Goal: Task Accomplishment & Management: Manage account settings

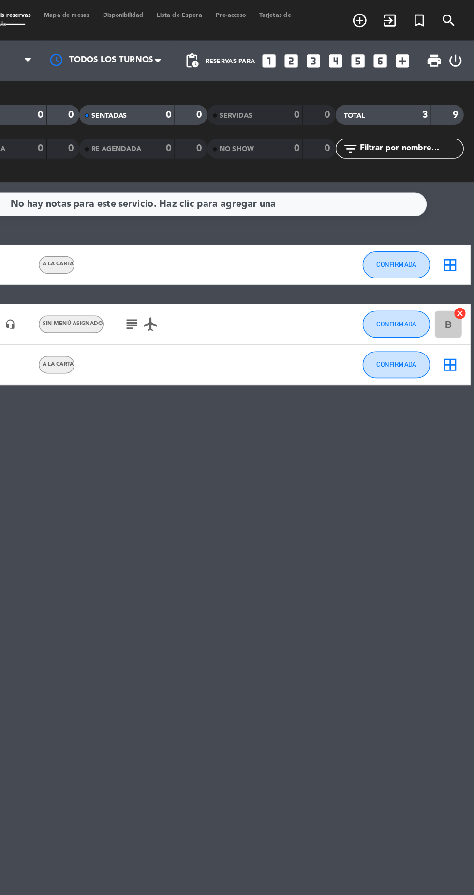
click at [346, 48] on icon "looks_two" at bounding box center [343, 43] width 13 height 13
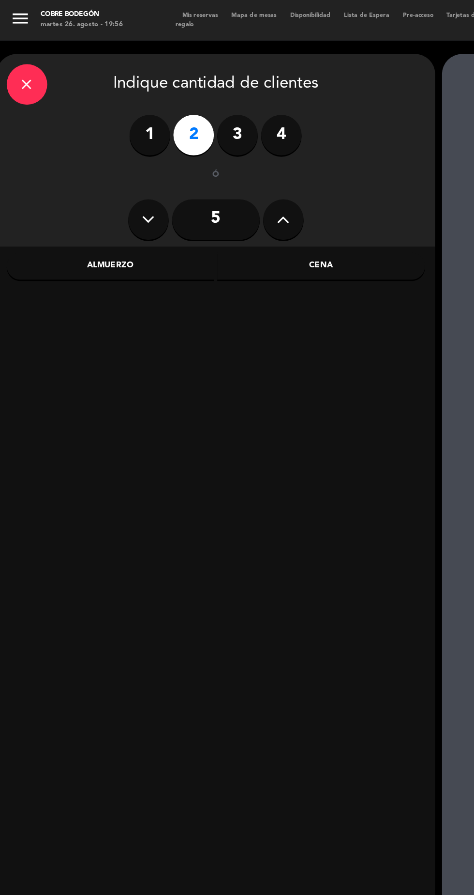
click at [259, 191] on div "Cena" at bounding box center [230, 190] width 149 height 19
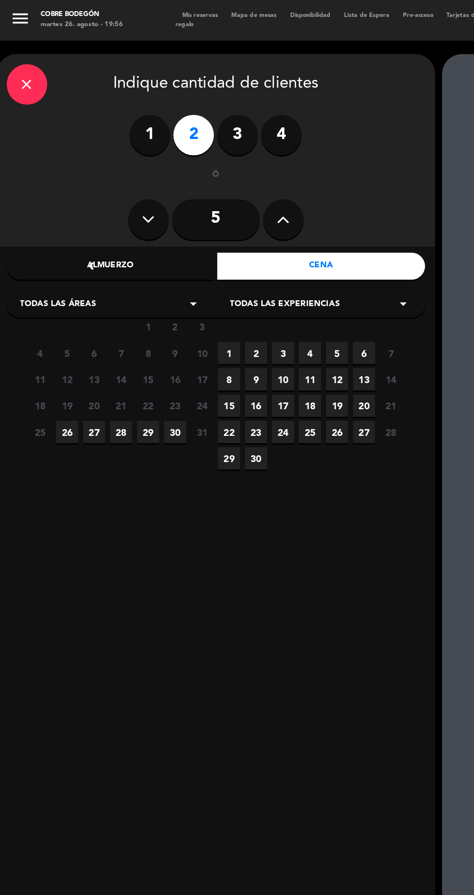
click at [49, 310] on span "26" at bounding box center [48, 310] width 16 height 16
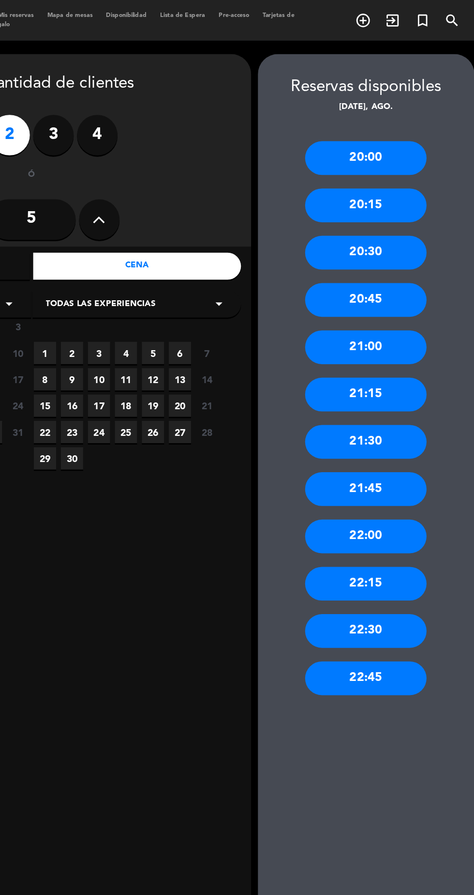
click at [411, 185] on div "20:30" at bounding box center [394, 181] width 87 height 24
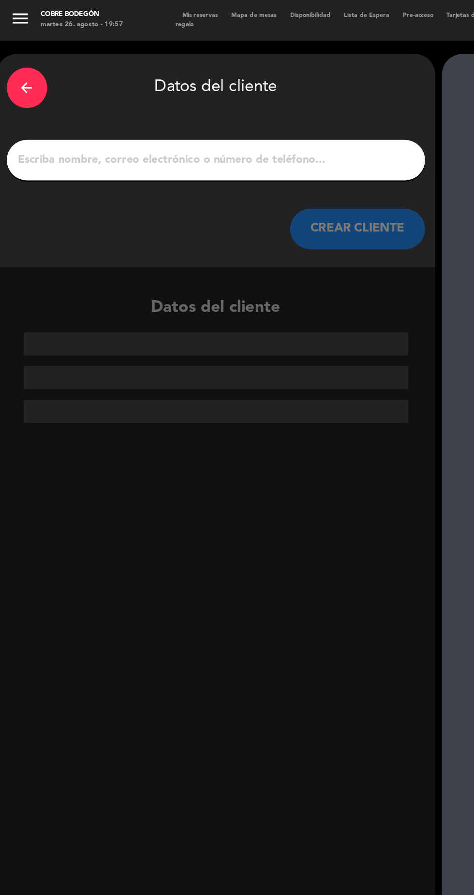
click at [252, 115] on input "1" at bounding box center [155, 115] width 286 height 14
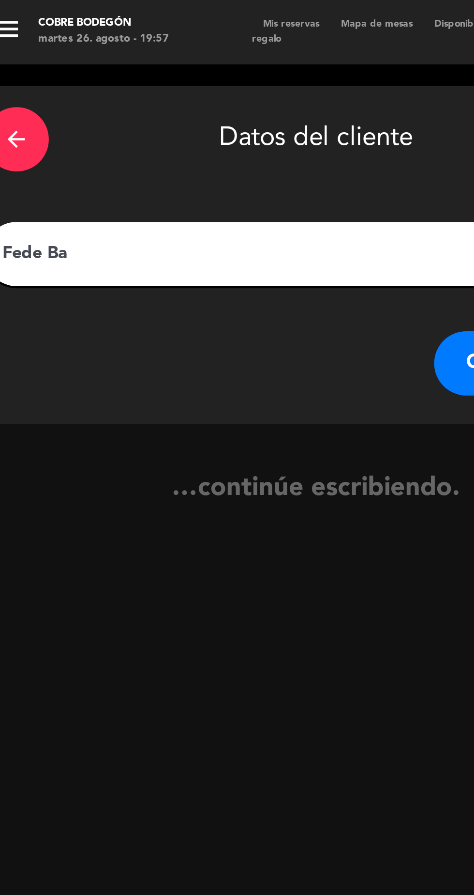
type input "[PERSON_NAME][MEDICAL_DATA]"
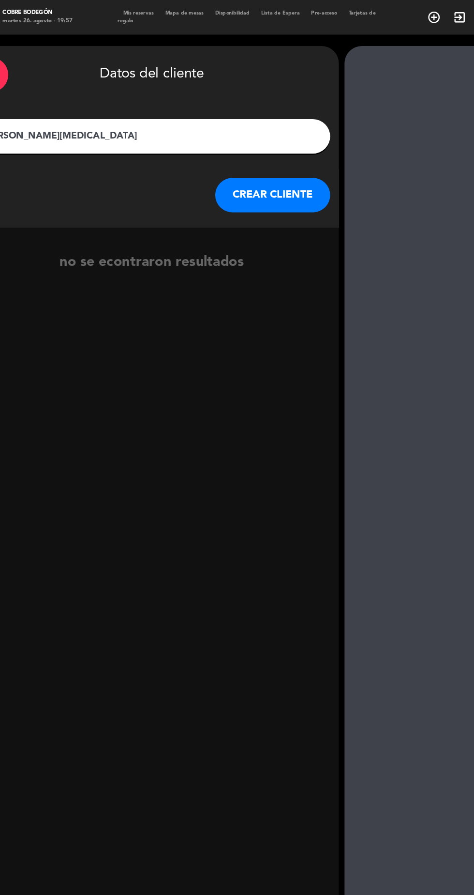
click at [287, 174] on button "CREAR CLIENTE" at bounding box center [256, 164] width 97 height 29
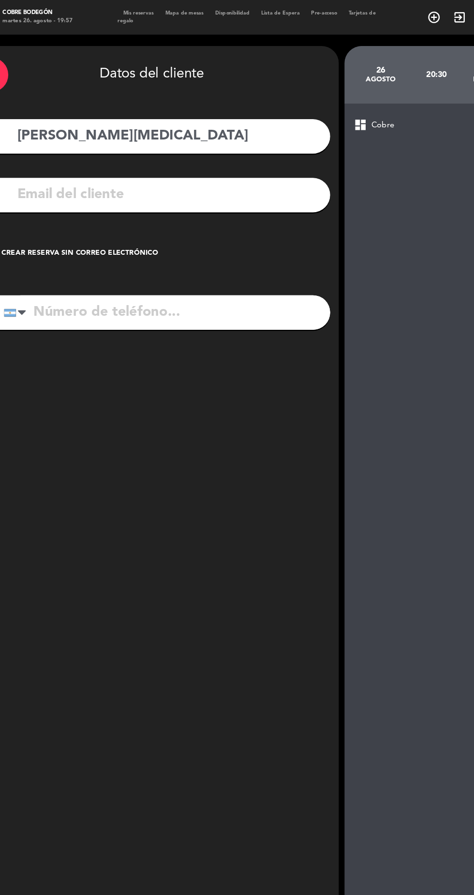
click at [141, 223] on div "check_box_outline_blank Crear reserva sin correo electrónico" at bounding box center [155, 213] width 300 height 29
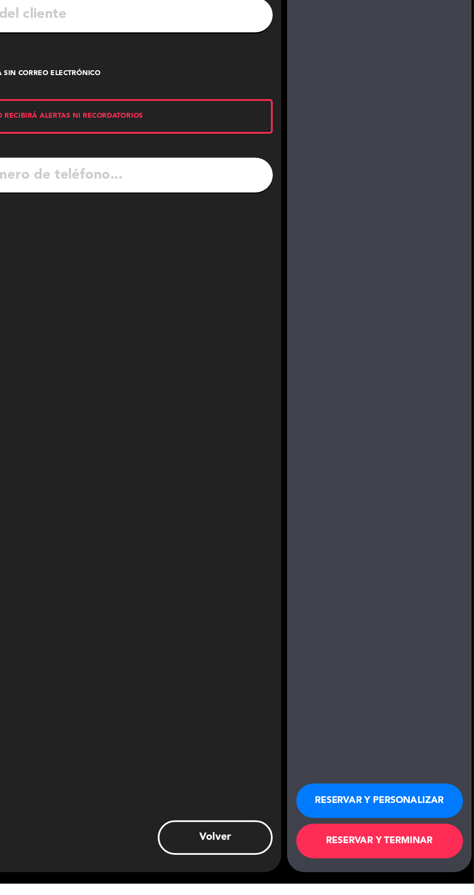
click at [424, 839] on button "RESERVAR Y PERSONALIZAR" at bounding box center [395, 824] width 140 height 29
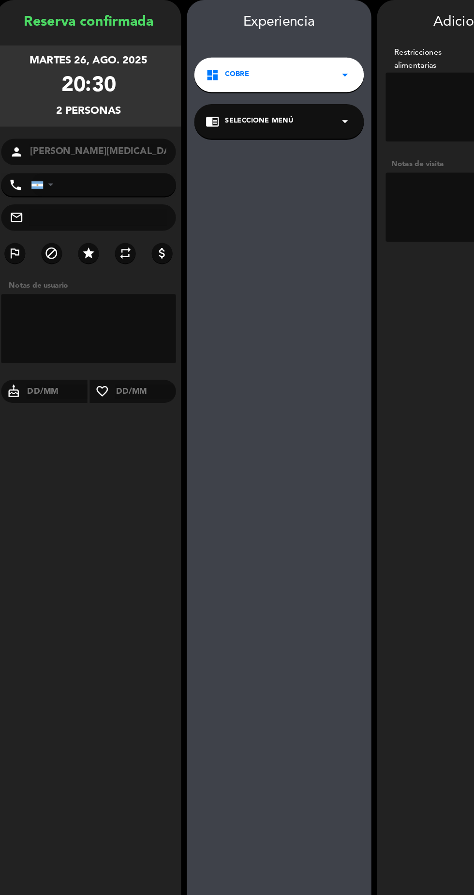
click at [373, 214] on textarea at bounding box center [395, 213] width 141 height 58
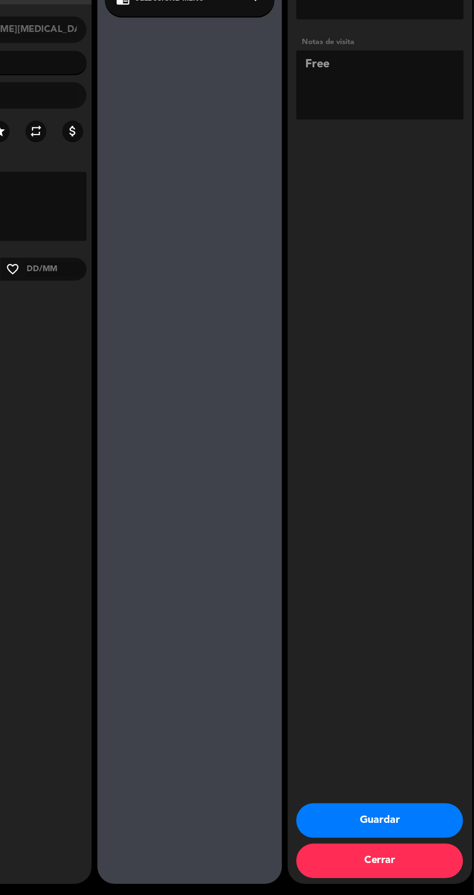
scroll to position [61, 0]
type textarea "Free"
click at [412, 827] on button "Guardar" at bounding box center [395, 831] width 140 height 29
click at [433, 590] on div "menu Cobre Bodegón martes 26. agosto - 19:57 Mis reservas Mapa de mesas Disponi…" at bounding box center [237, 447] width 474 height 895
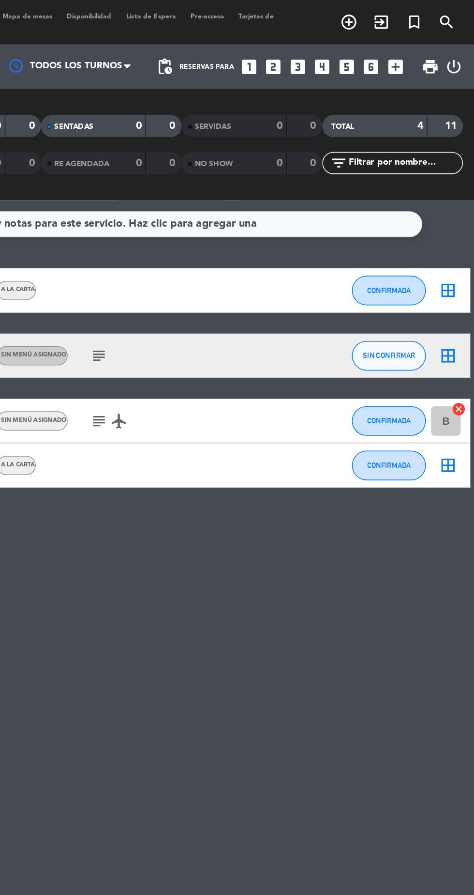
click at [427, 46] on icon "add_box" at bounding box center [423, 43] width 13 height 13
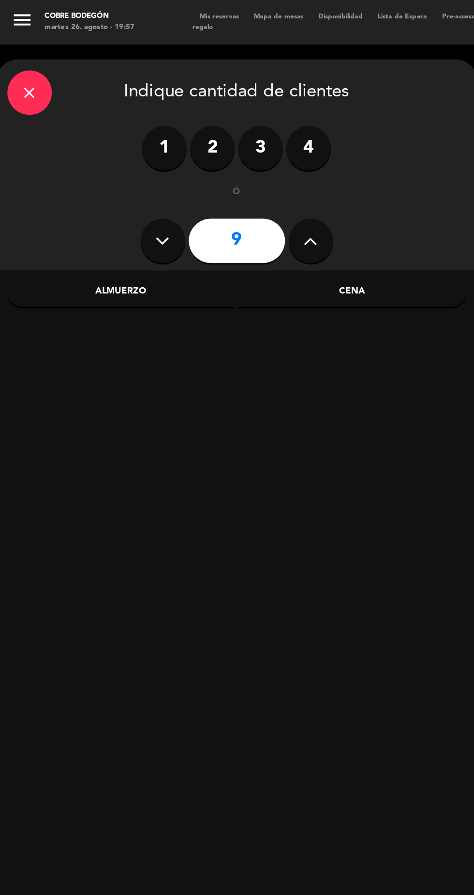
click at [164, 162] on input "9" at bounding box center [154, 157] width 63 height 29
click at [239, 194] on div "Cena" at bounding box center [230, 190] width 149 height 19
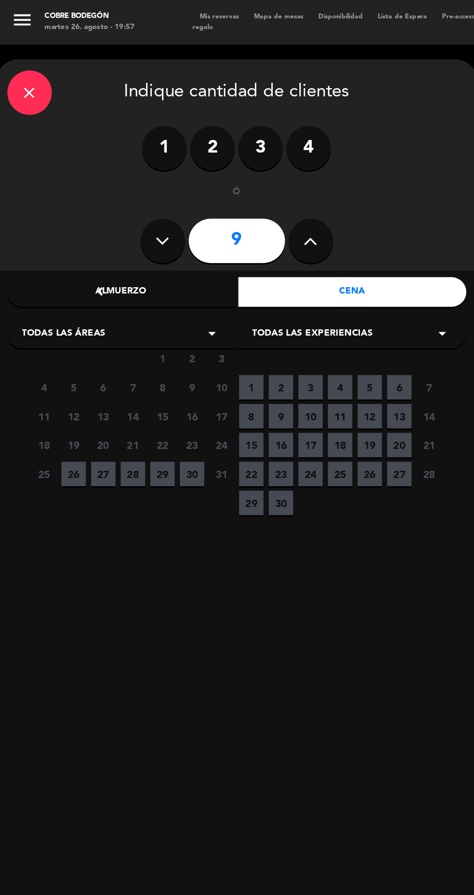
click at [93, 315] on span "28" at bounding box center [87, 310] width 16 height 16
click at [28, 67] on div "close" at bounding box center [19, 60] width 29 height 29
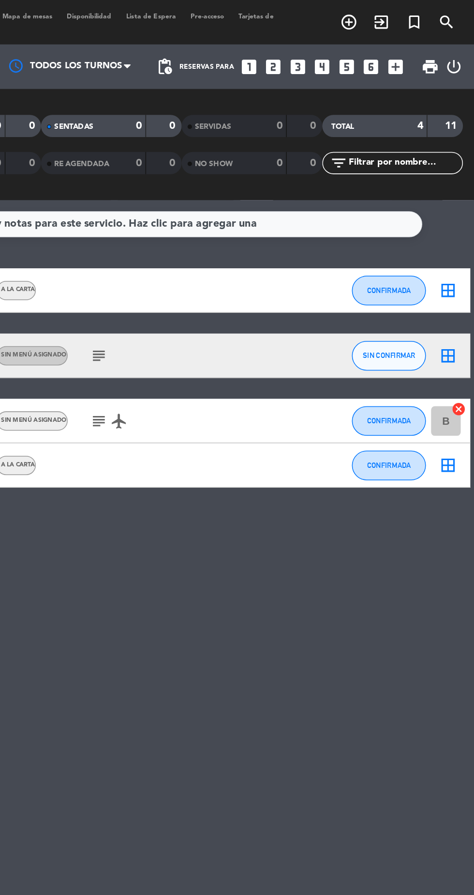
click at [422, 46] on icon "add_box" at bounding box center [423, 43] width 13 height 13
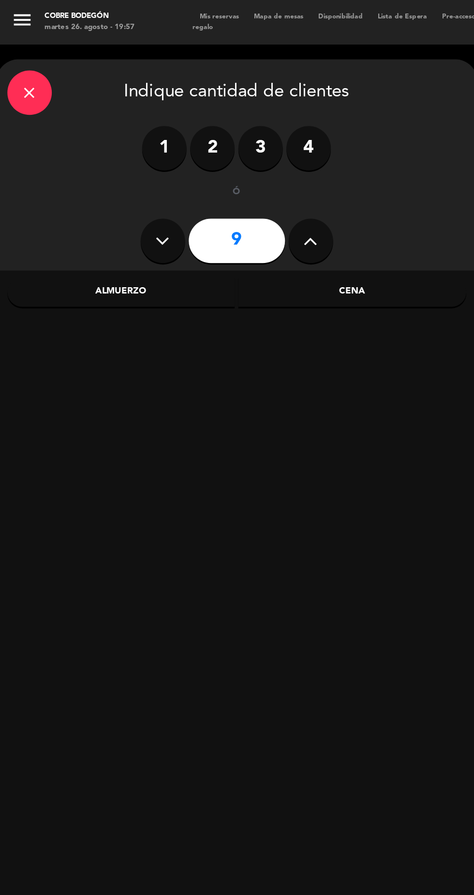
click at [157, 166] on input "9" at bounding box center [154, 157] width 63 height 29
click at [244, 194] on div "Cena" at bounding box center [230, 190] width 149 height 19
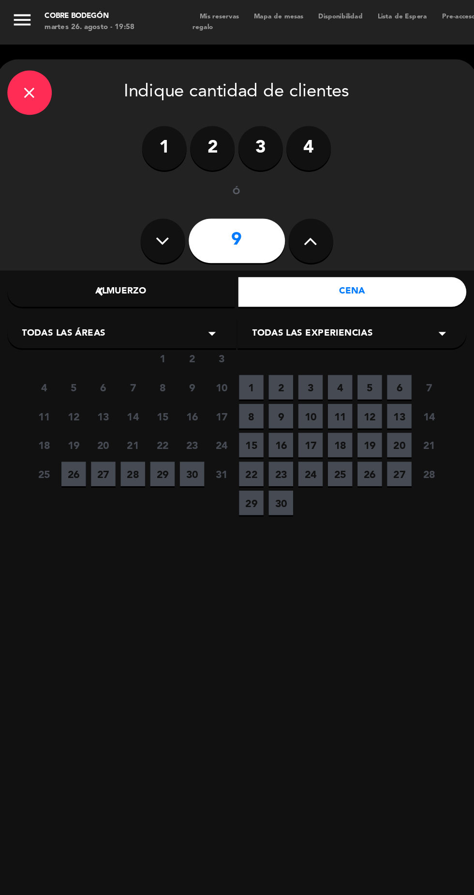
click at [88, 313] on span "28" at bounding box center [87, 310] width 16 height 16
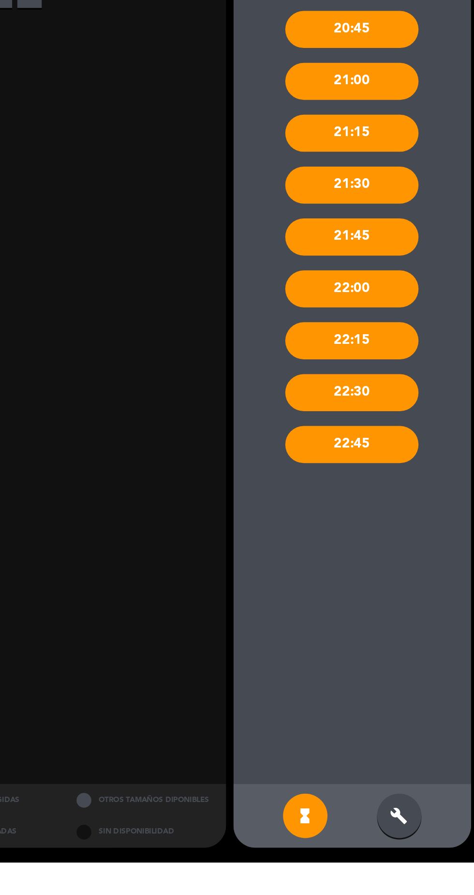
click at [426, 870] on icon "build" at bounding box center [426, 864] width 12 height 12
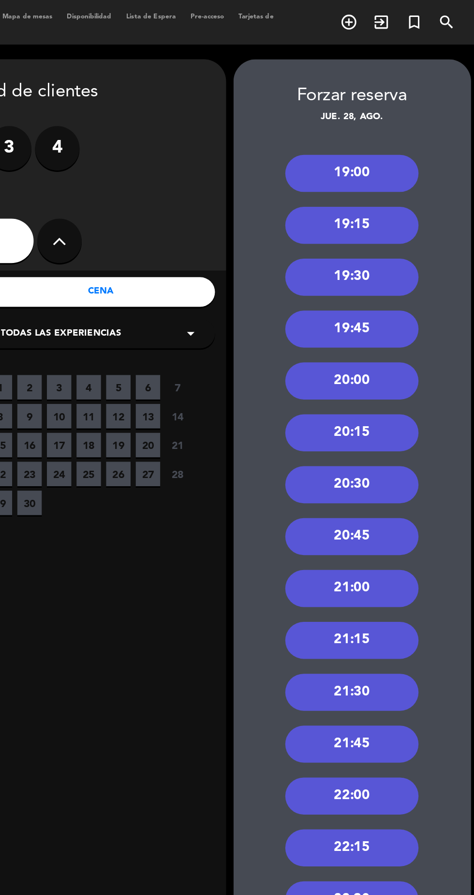
click at [420, 388] on div "21:00" at bounding box center [394, 384] width 87 height 24
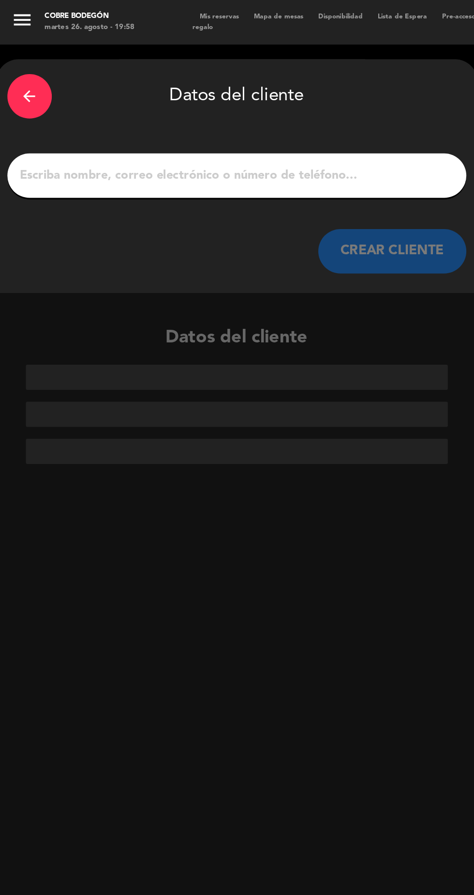
click at [209, 119] on input "1" at bounding box center [155, 115] width 286 height 14
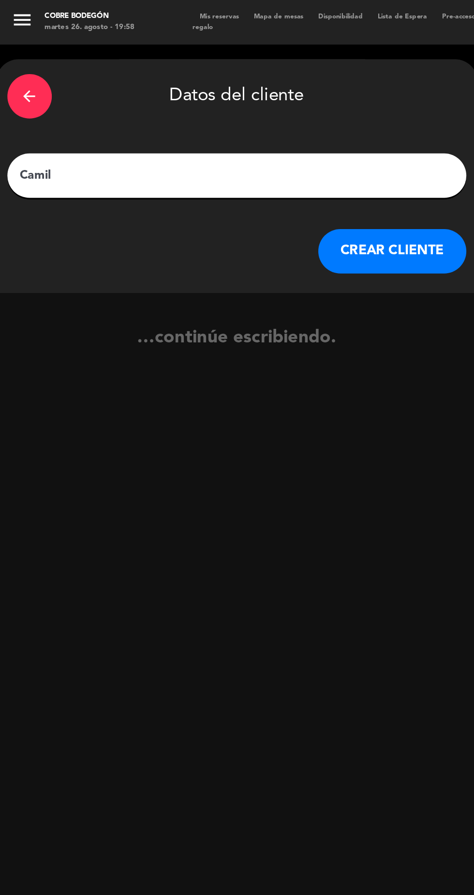
type input "Camila"
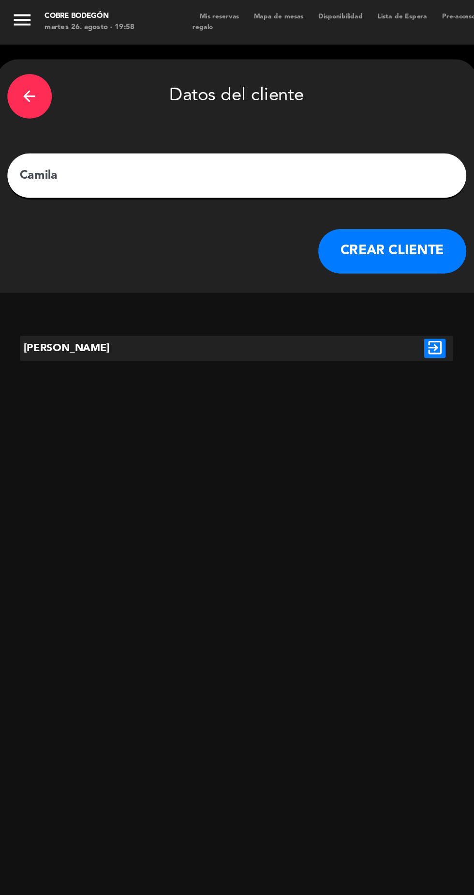
click at [275, 173] on button "CREAR CLIENTE" at bounding box center [256, 164] width 97 height 29
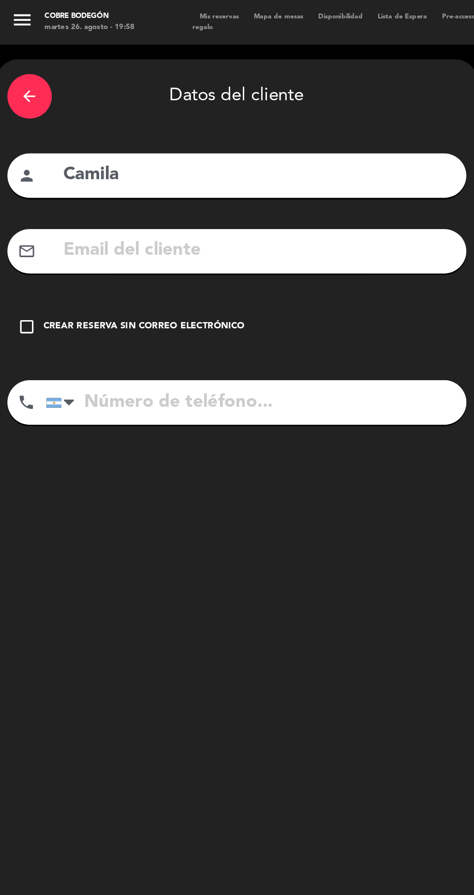
click at [154, 216] on div "Crear reserva sin correo electrónico" at bounding box center [95, 214] width 132 height 10
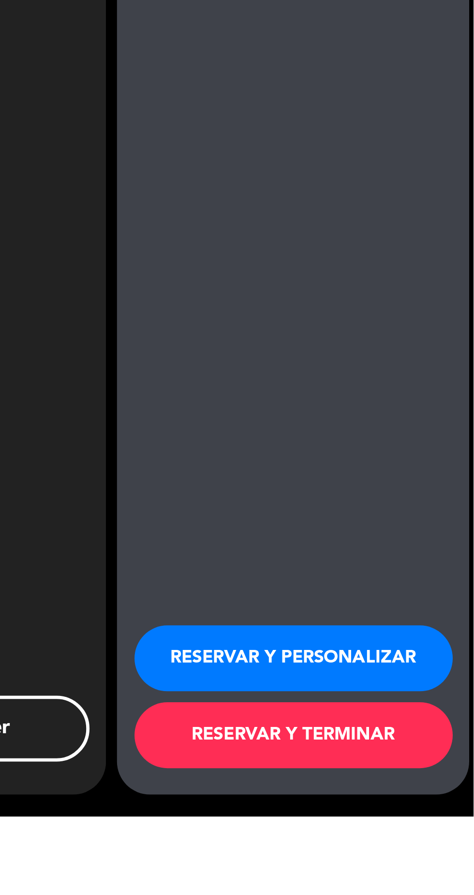
click at [427, 839] on button "RESERVAR Y PERSONALIZAR" at bounding box center [395, 824] width 140 height 29
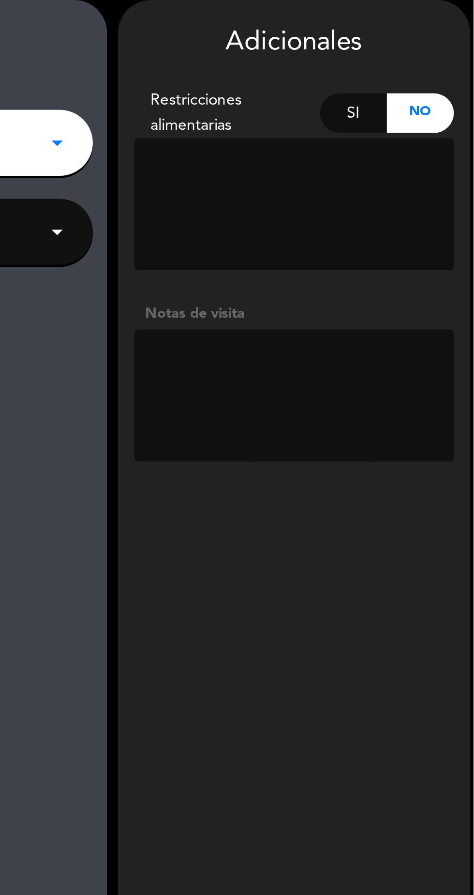
click at [415, 202] on textarea at bounding box center [395, 213] width 141 height 58
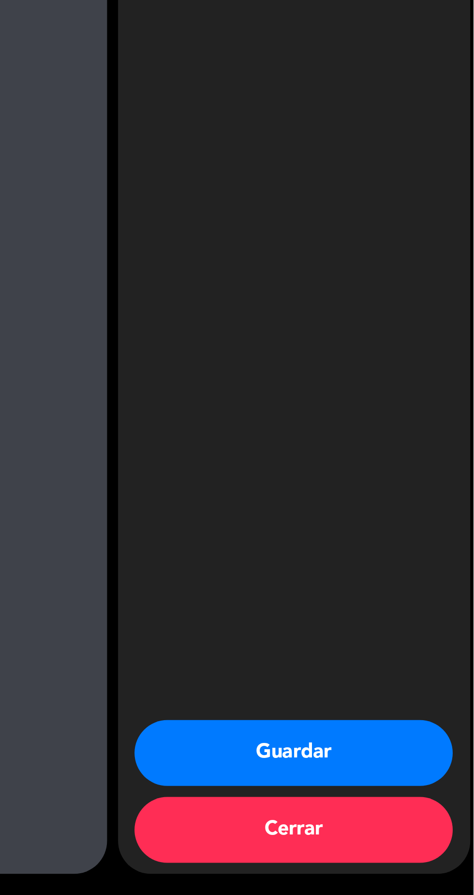
scroll to position [61, 0]
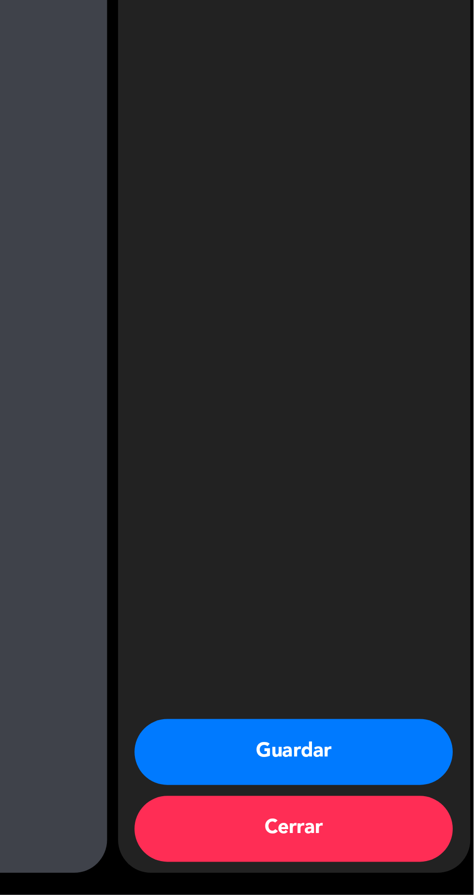
type textarea "Paso Fran"
click at [418, 841] on button "Guardar" at bounding box center [395, 831] width 140 height 29
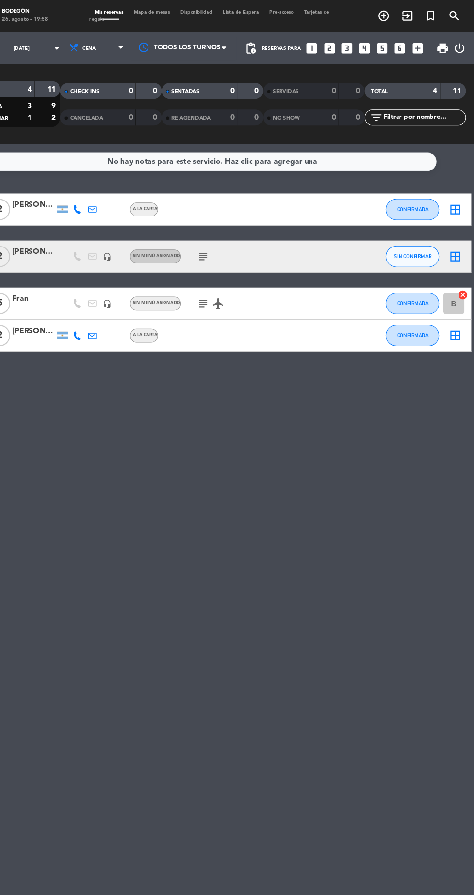
click at [276, 11] on span "Lista de Espera" at bounding box center [263, 11] width 42 height 4
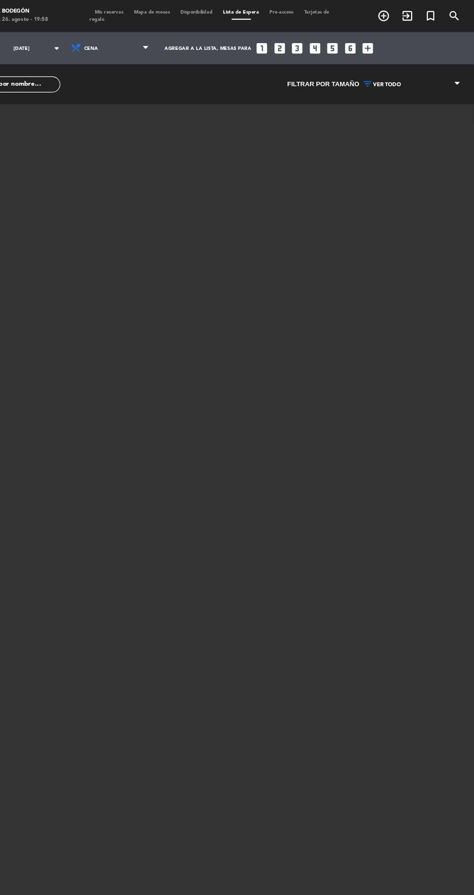
click at [149, 11] on span "Mis reservas" at bounding box center [143, 11] width 35 height 4
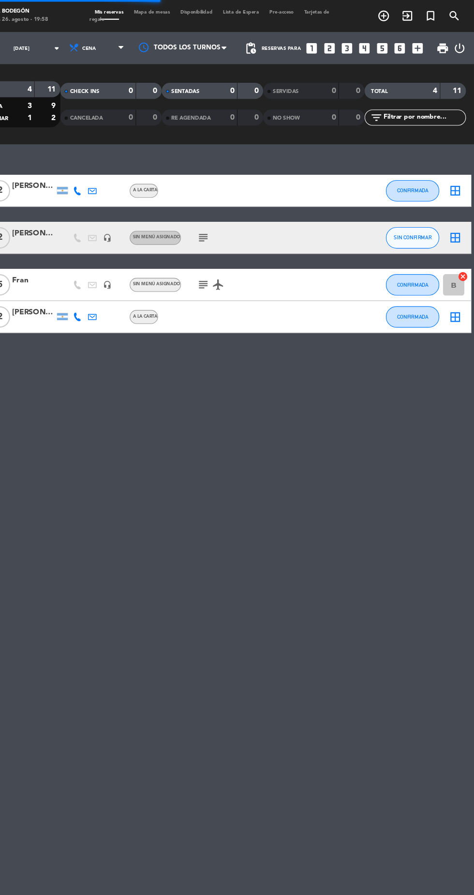
click at [423, 45] on icon "add_box" at bounding box center [423, 43] width 13 height 13
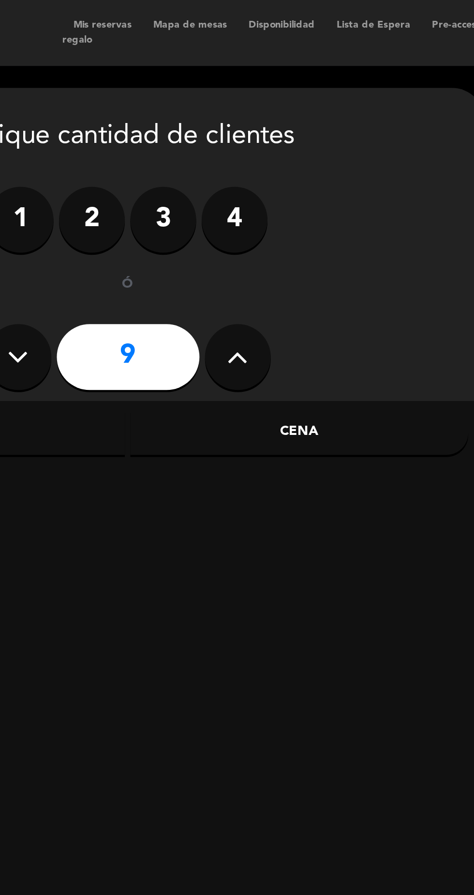
click at [183, 78] on div "close Indique cantidad de clientes 1 2 3 4 ó 9 Almuerzo Cena" at bounding box center [155, 108] width 315 height 138
click at [208, 164] on button at bounding box center [203, 157] width 29 height 29
click at [204, 160] on icon at bounding box center [202, 157] width 9 height 15
click at [211, 159] on button at bounding box center [203, 157] width 29 height 29
click at [207, 158] on icon at bounding box center [202, 157] width 9 height 15
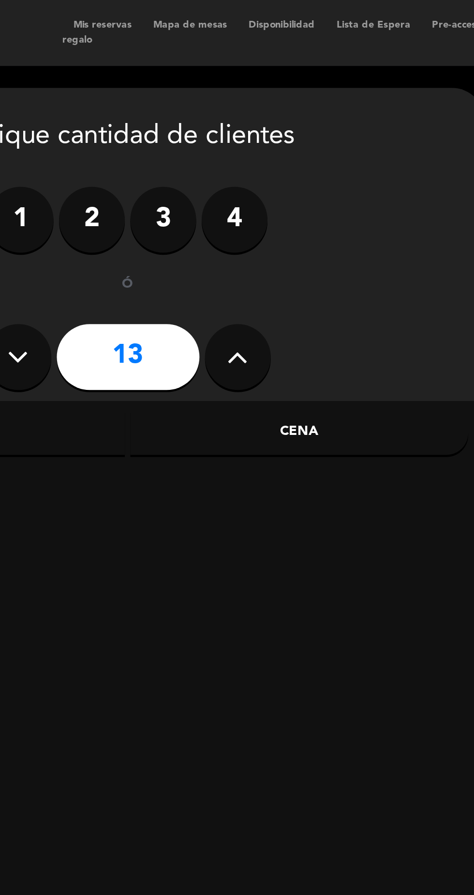
click at [205, 158] on icon at bounding box center [202, 157] width 9 height 15
type input "14"
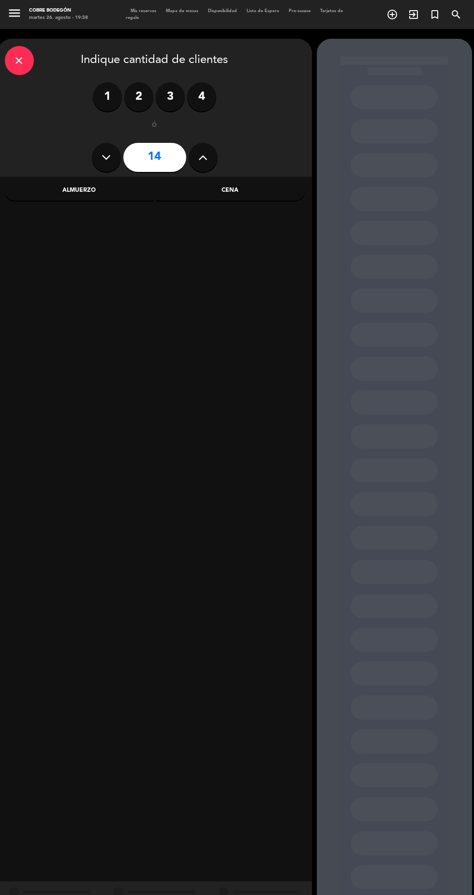
click at [254, 191] on div "Cena" at bounding box center [230, 190] width 149 height 19
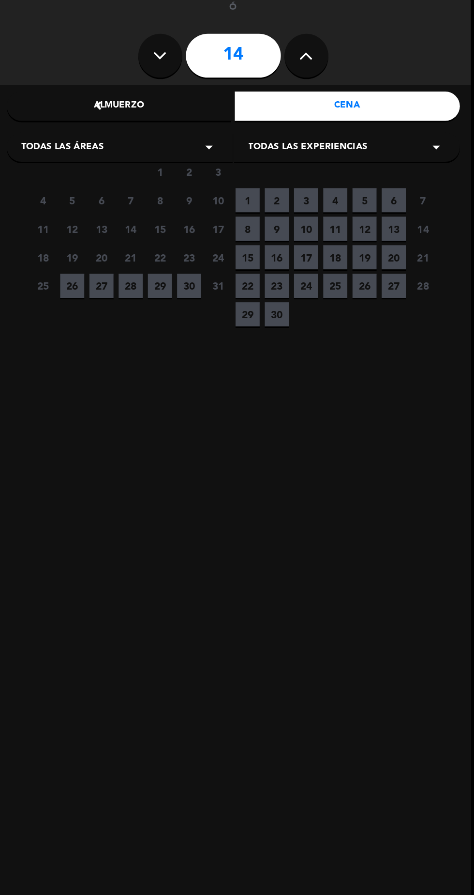
click at [111, 310] on span "29" at bounding box center [106, 310] width 16 height 16
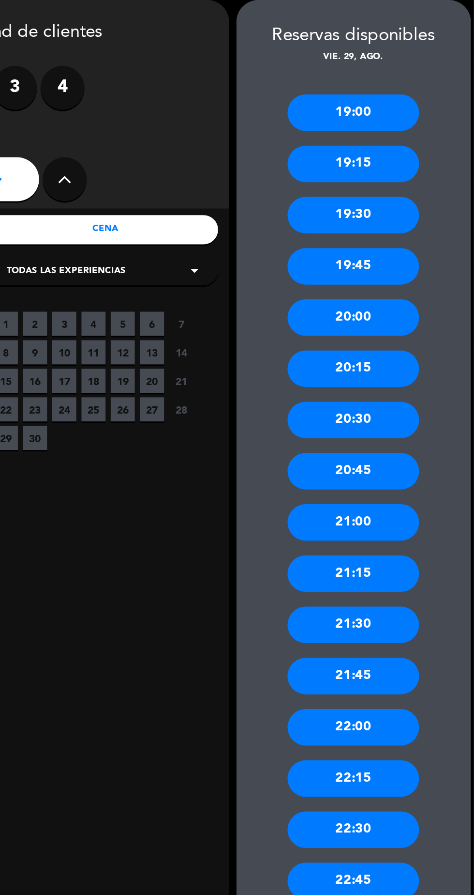
click at [428, 319] on div "20:30" at bounding box center [394, 316] width 87 height 24
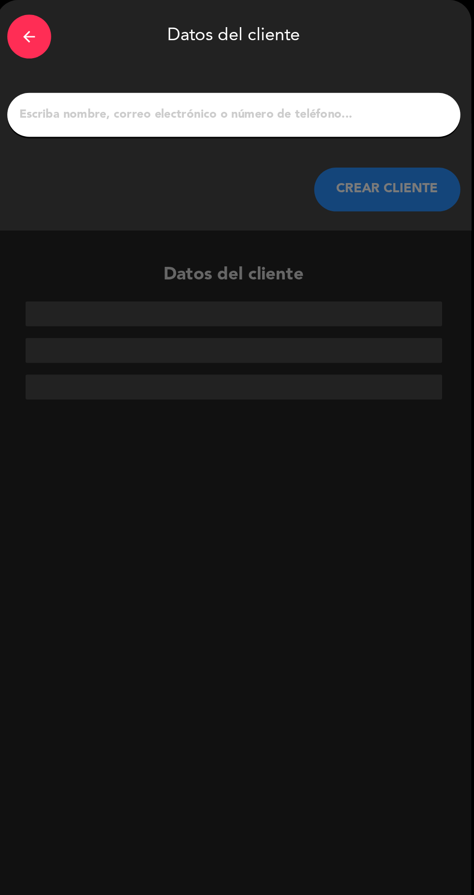
click at [212, 118] on input "1" at bounding box center [155, 115] width 286 height 14
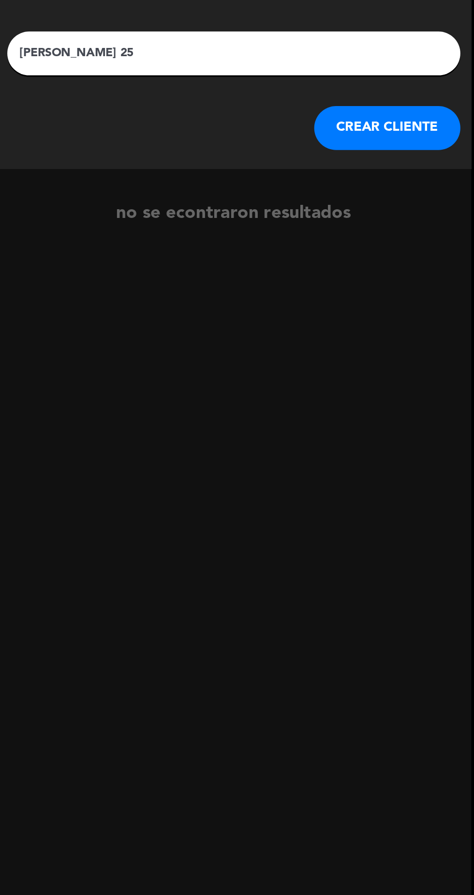
type input "[PERSON_NAME] 25%"
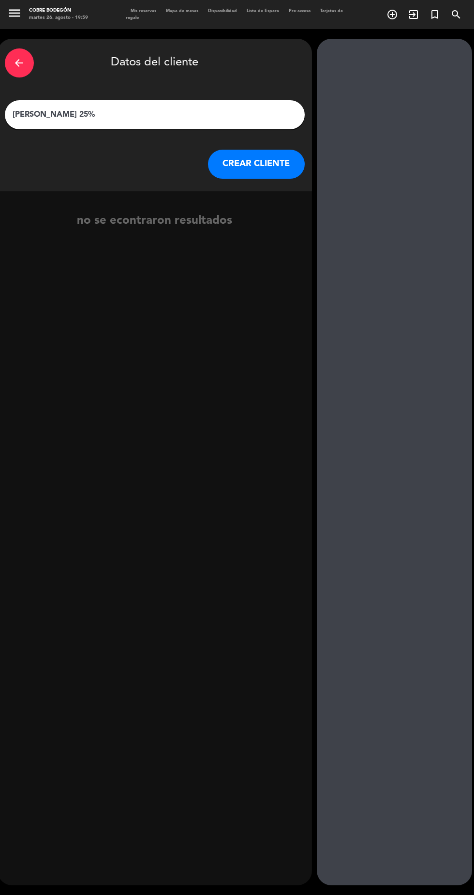
click at [268, 164] on button "CREAR CLIENTE" at bounding box center [256, 164] width 97 height 29
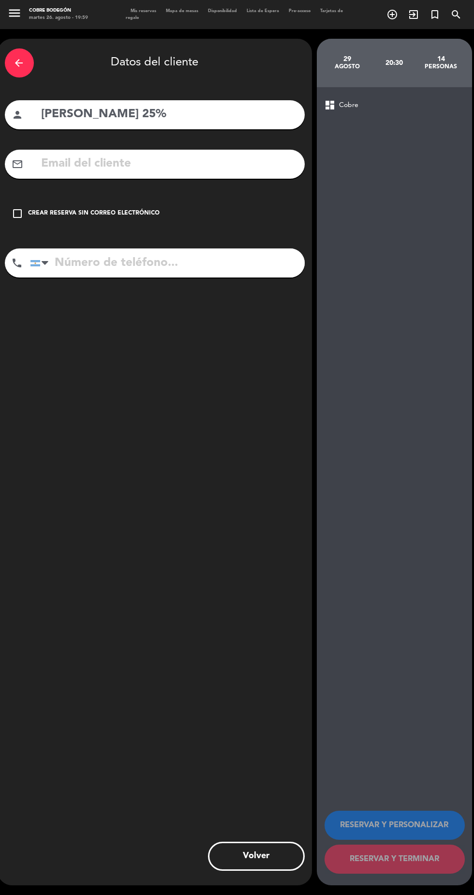
click at [132, 216] on div "Crear reserva sin correo electrónico" at bounding box center [95, 214] width 132 height 10
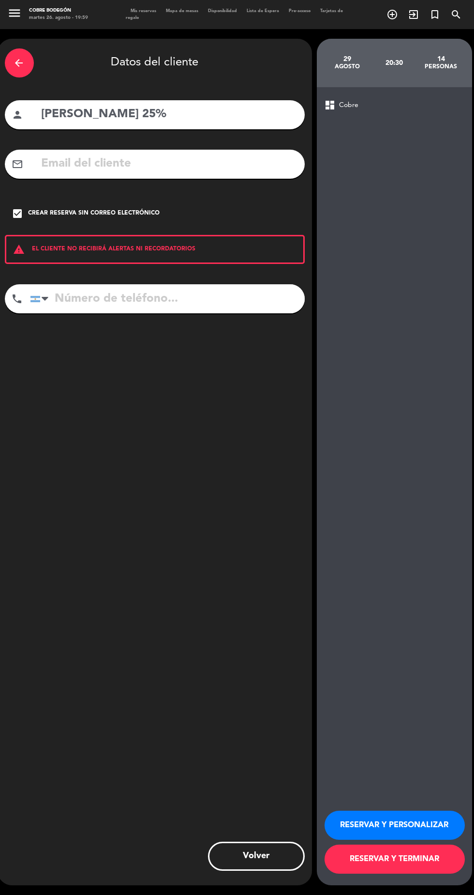
click at [440, 839] on button "RESERVAR Y PERSONALIZAR" at bounding box center [395, 824] width 140 height 29
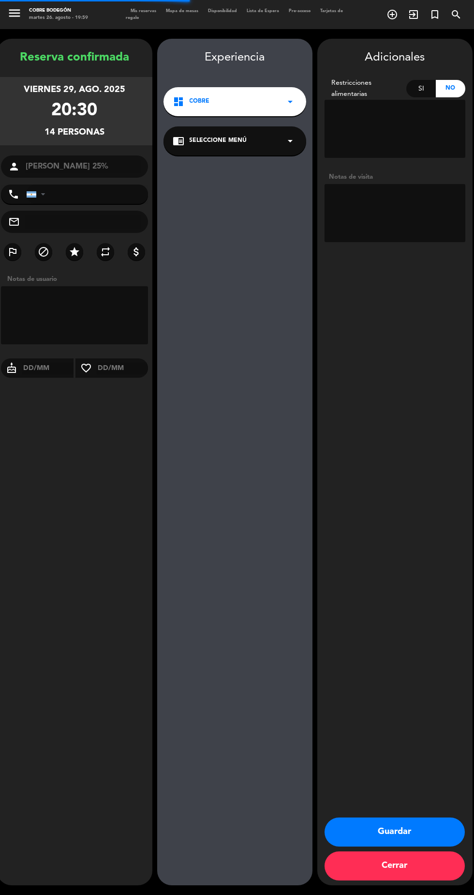
click at [398, 227] on textarea at bounding box center [395, 213] width 141 height 58
type textarea "25% piso de arriba"
click at [424, 832] on button "Guardar" at bounding box center [395, 831] width 140 height 29
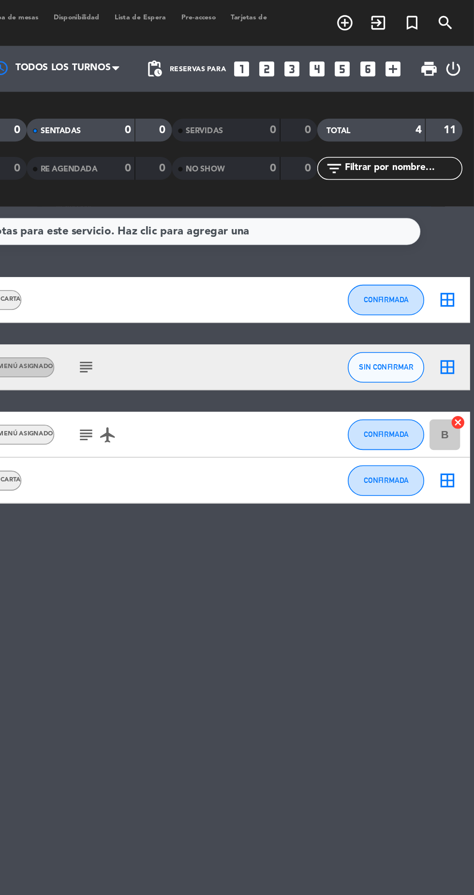
click at [377, 47] on icon "looks_4" at bounding box center [375, 43] width 13 height 13
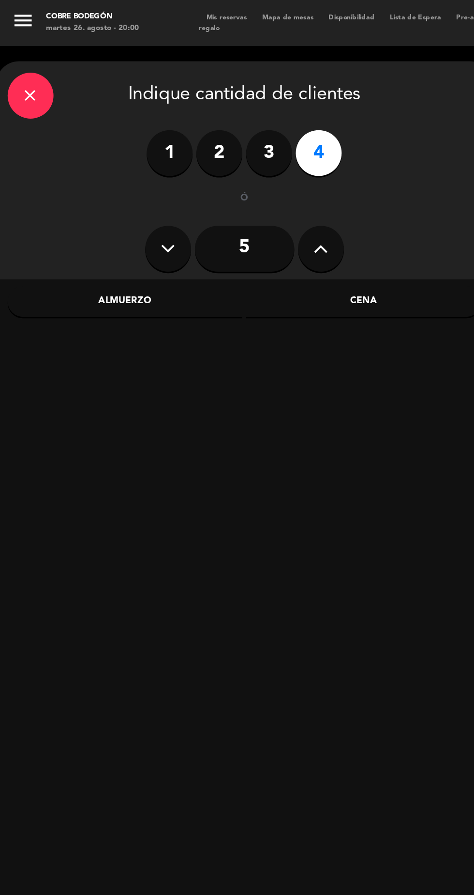
click at [230, 191] on div "Cena" at bounding box center [230, 190] width 149 height 19
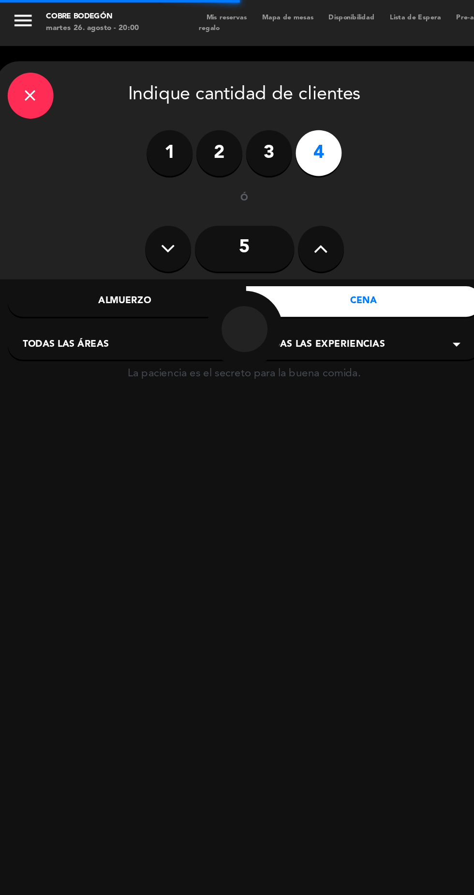
click at [105, 213] on div "Todas las áreas arrow_drop_down" at bounding box center [80, 217] width 150 height 19
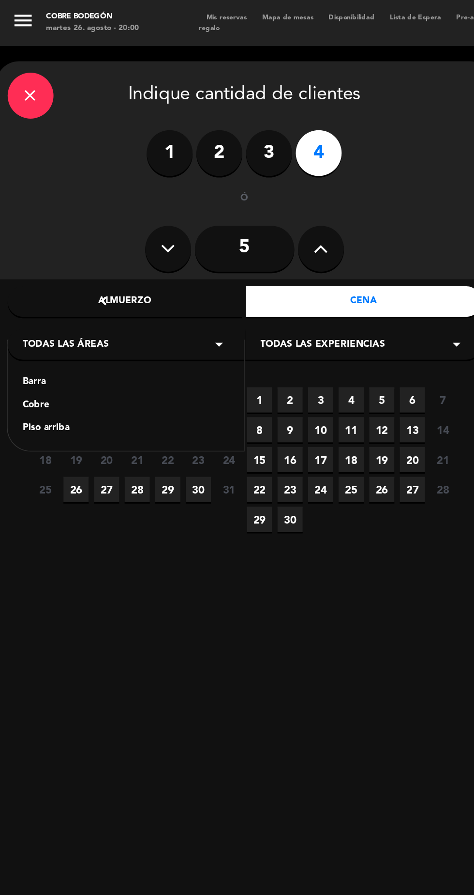
click at [101, 401] on calendar-double "chevron_left [DATE] LUN MAR MIE JUE VIE SAB DOM 28 29 30 31 1 2 3 4 5 6 7 8 9 1…" at bounding box center [154, 529] width 271 height 690
click at [87, 310] on span "28" at bounding box center [87, 310] width 16 height 16
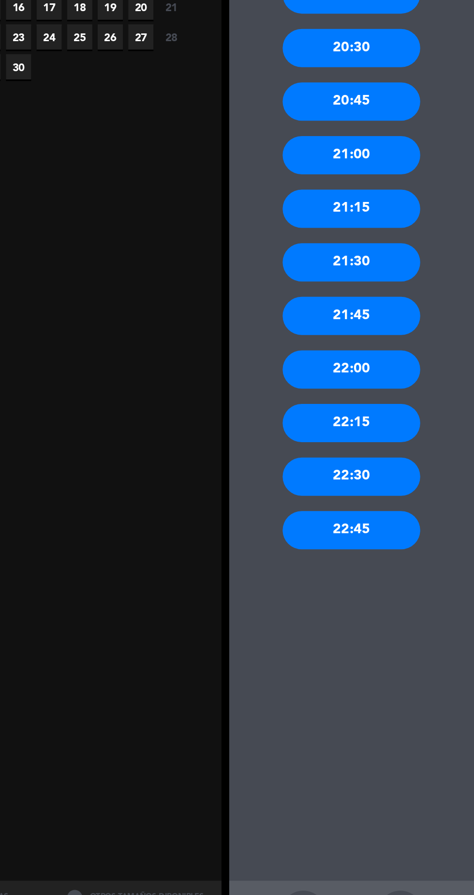
scroll to position [37, 0]
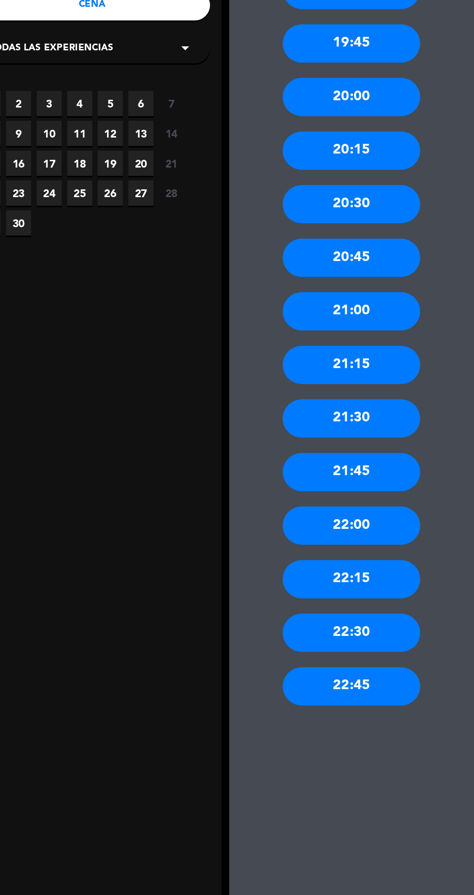
click at [406, 304] on div "20:30" at bounding box center [394, 316] width 87 height 24
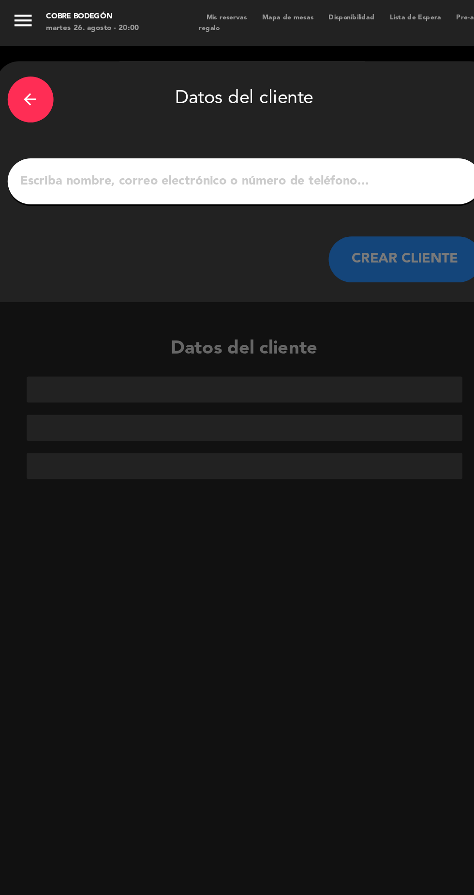
scroll to position [0, 0]
click at [219, 121] on input "1" at bounding box center [155, 115] width 286 height 14
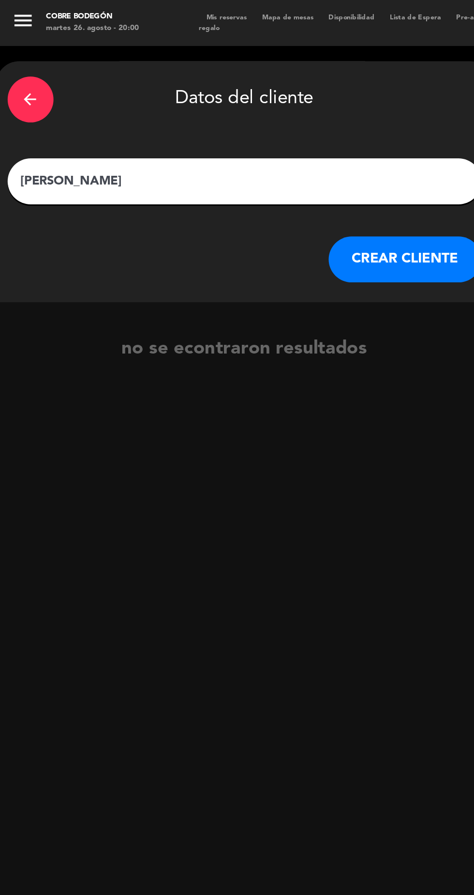
type input "[PERSON_NAME]"
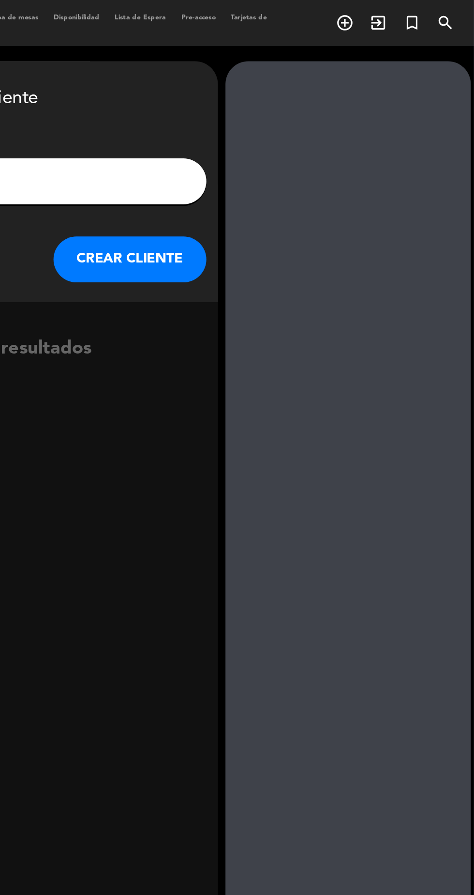
click at [277, 175] on button "CREAR CLIENTE" at bounding box center [256, 164] width 97 height 29
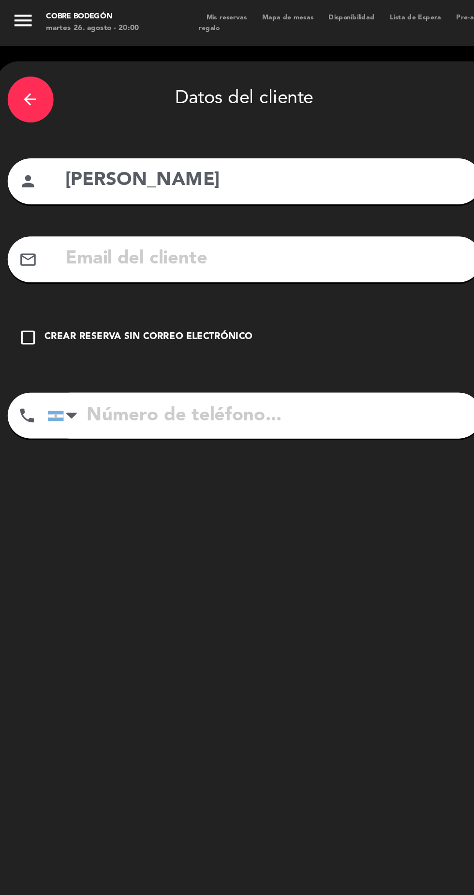
click at [128, 222] on div "check_box_outline_blank Crear reserva sin correo electrónico" at bounding box center [155, 213] width 300 height 29
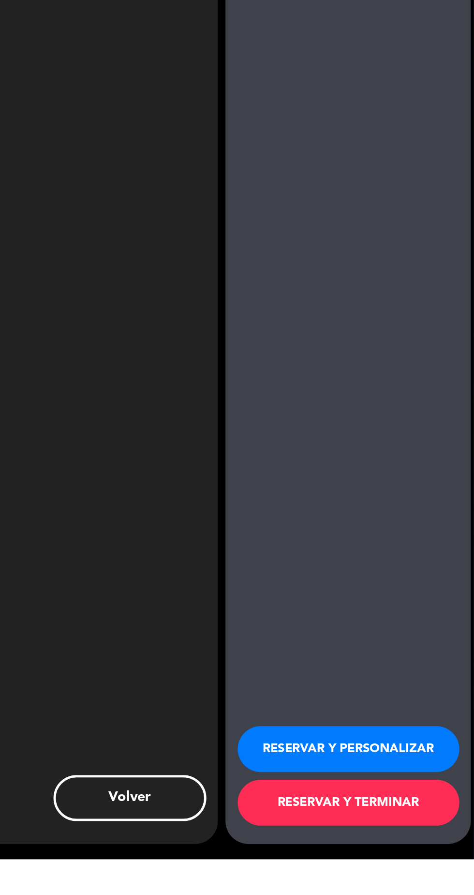
click at [426, 839] on button "RESERVAR Y PERSONALIZAR" at bounding box center [395, 824] width 140 height 29
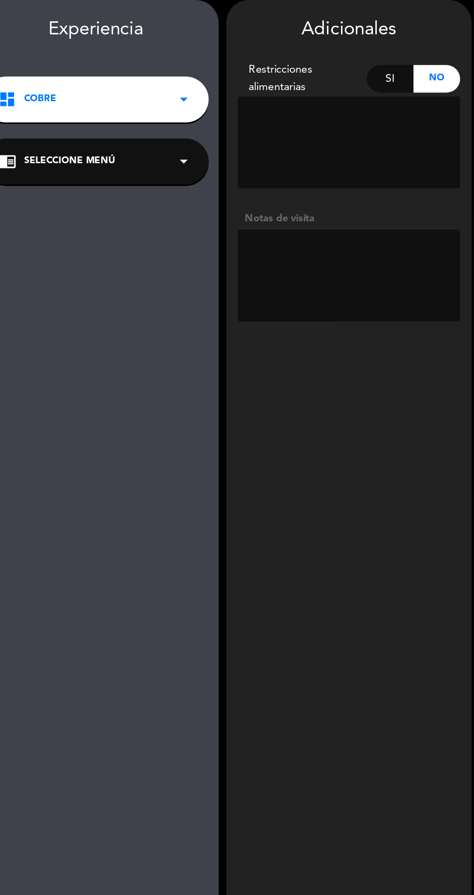
click at [385, 216] on textarea at bounding box center [395, 213] width 141 height 58
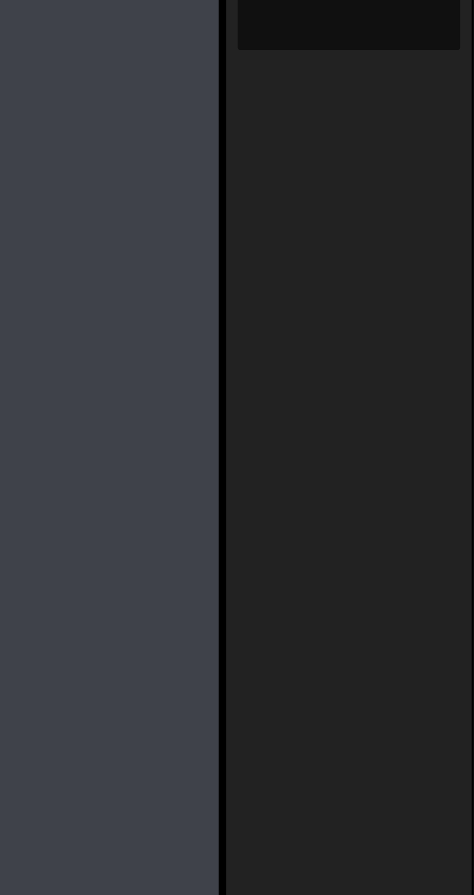
scroll to position [61, 0]
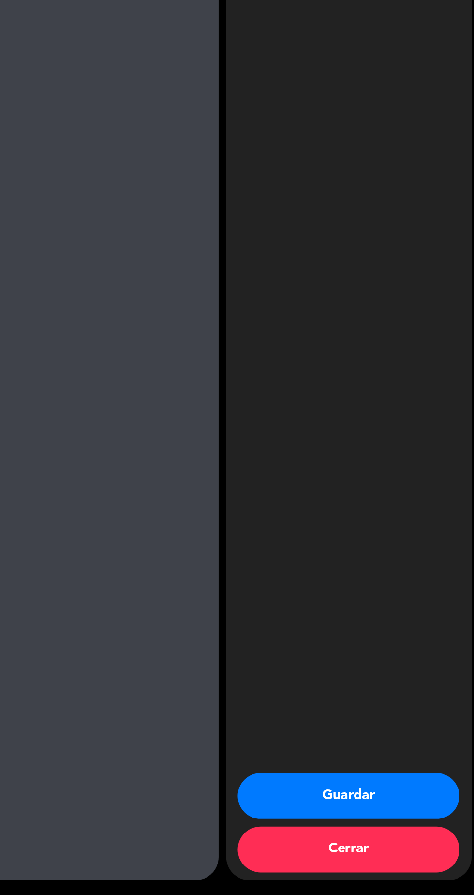
type textarea "Paso Fran"
click at [433, 840] on button "Guardar" at bounding box center [395, 831] width 140 height 29
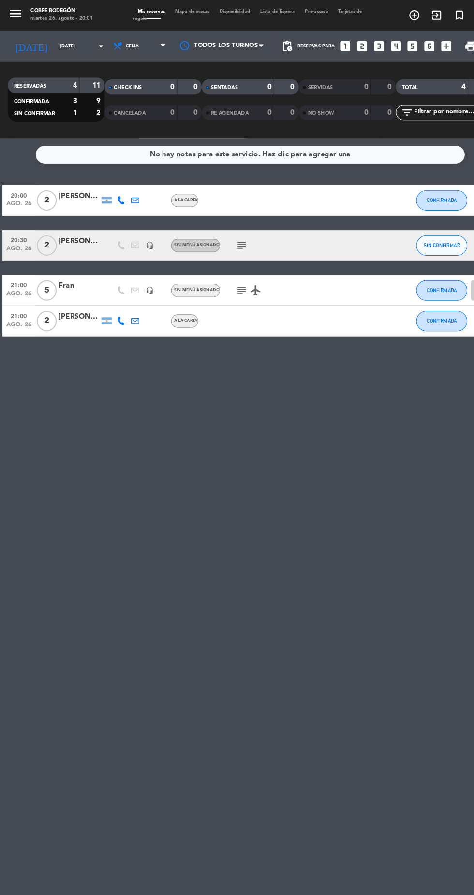
click at [330, 498] on div "No hay notas para este servicio. Haz clic para agregar una 20:00 [DATE] 2 [PERS…" at bounding box center [237, 513] width 474 height 764
click at [417, 187] on span "CONFIRMADA" at bounding box center [419, 189] width 29 height 5
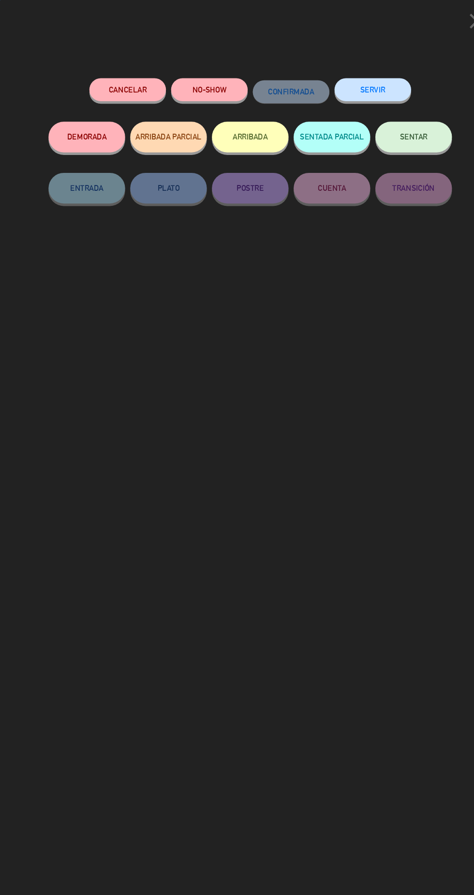
click at [395, 129] on span "SENTAR" at bounding box center [392, 129] width 26 height 8
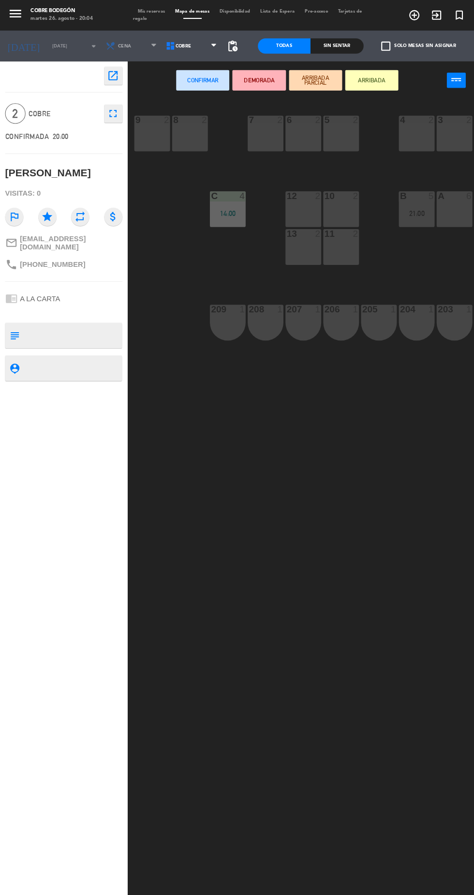
click at [179, 127] on div "8 2" at bounding box center [180, 126] width 34 height 34
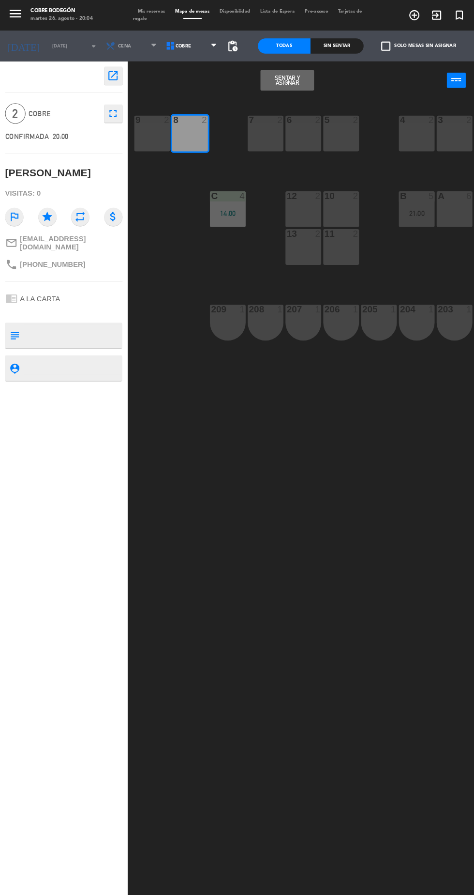
click at [276, 76] on button "Sentar y Asignar" at bounding box center [272, 75] width 50 height 19
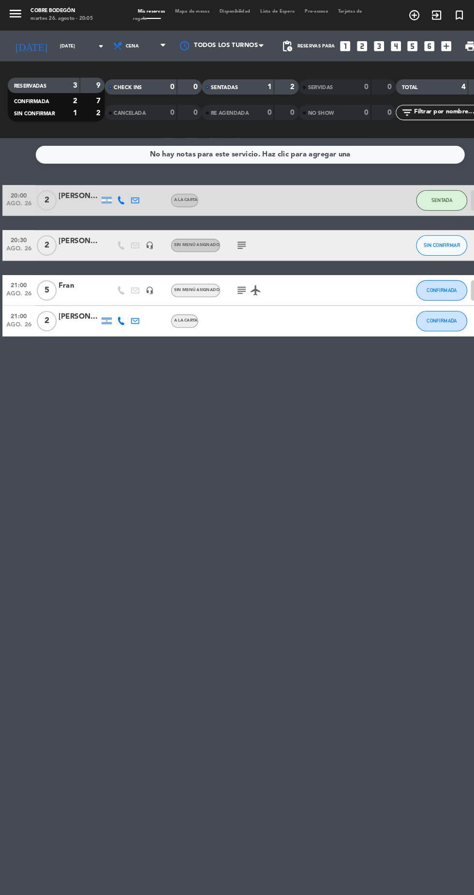
click at [253, 77] on div "1" at bounding box center [247, 82] width 19 height 11
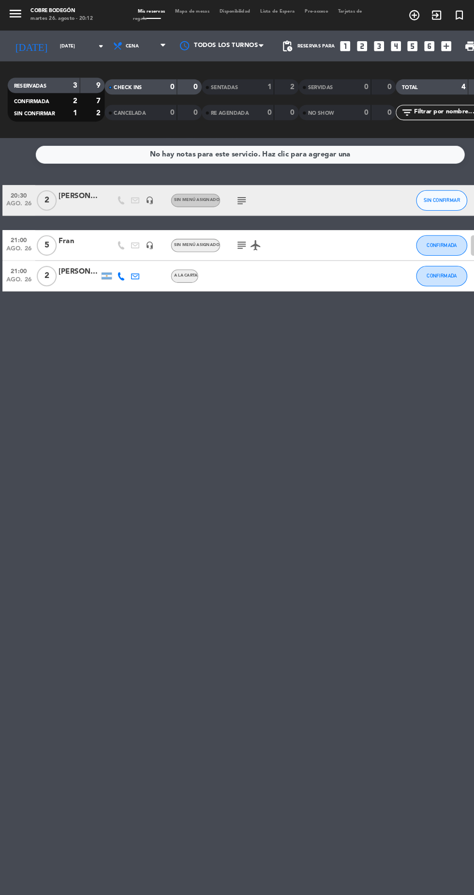
click at [69, 46] on input "[DATE]" at bounding box center [82, 43] width 61 height 15
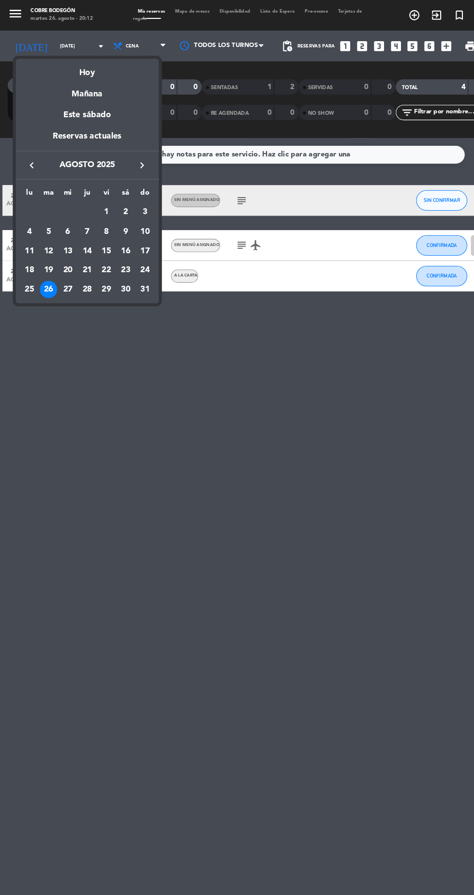
click at [95, 282] on td "29" at bounding box center [100, 274] width 18 height 18
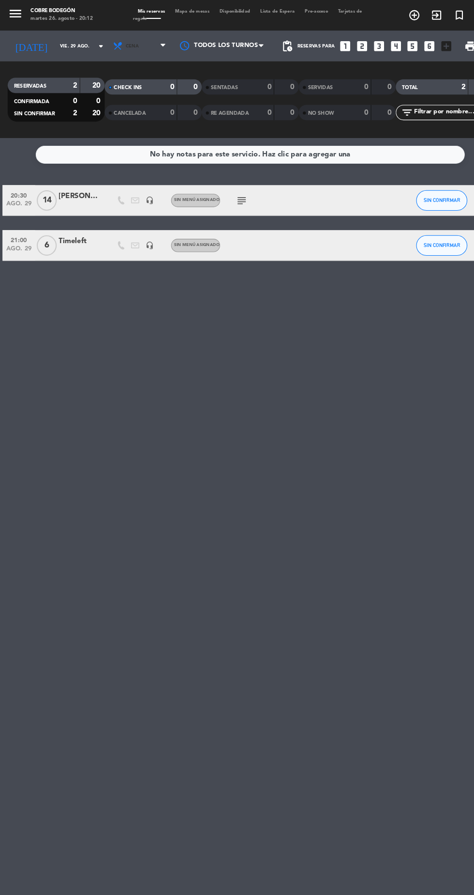
click at [127, 49] on span "Cena" at bounding box center [133, 43] width 58 height 21
click at [221, 563] on div "No hay notas para este servicio. Haz clic para agregar una 20:30 [DATE] [PERSON…" at bounding box center [237, 513] width 474 height 764
click at [72, 46] on input "vie. 29 ago." at bounding box center [82, 43] width 61 height 15
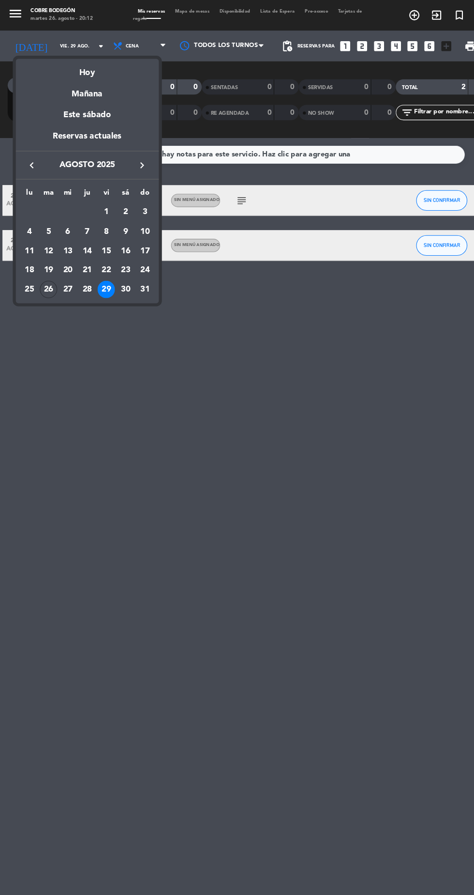
click at [83, 273] on div "28" at bounding box center [83, 274] width 16 height 16
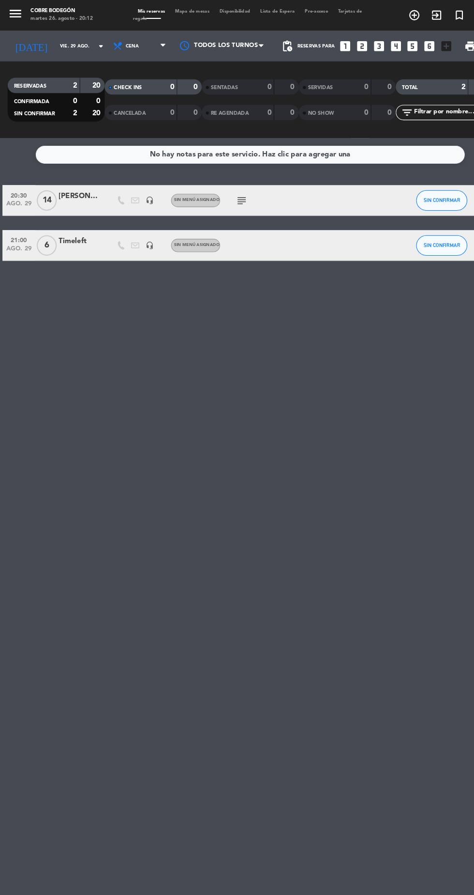
type input "jue. 28 ago."
click at [74, 48] on input "jue. 28 ago." at bounding box center [82, 43] width 61 height 15
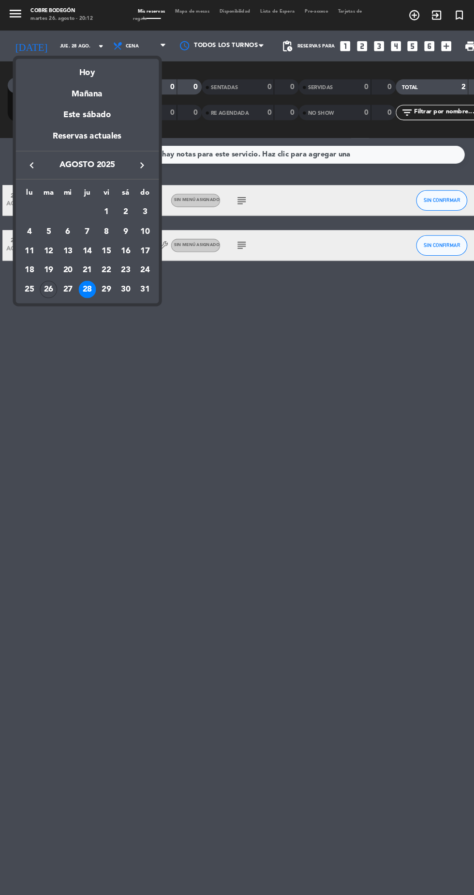
click at [426, 525] on div at bounding box center [237, 447] width 474 height 895
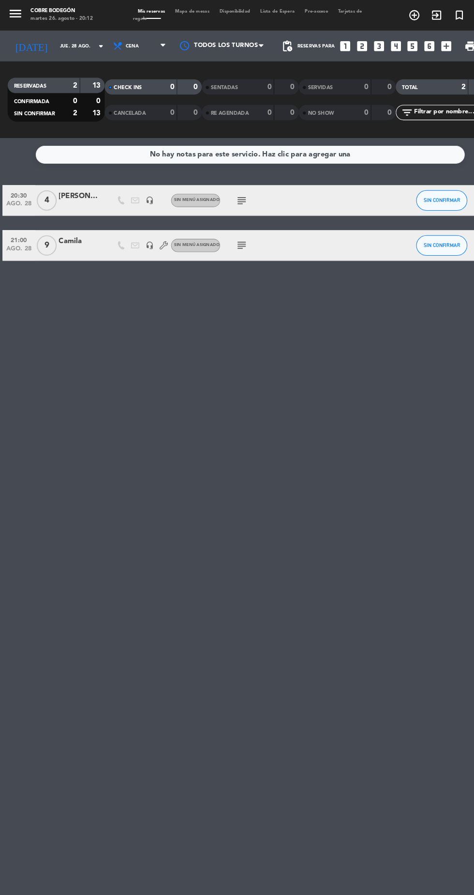
click at [41, 74] on div "RESERVADAS 2 13" at bounding box center [53, 81] width 92 height 15
click at [84, 49] on input "jue. 28 ago." at bounding box center [82, 43] width 61 height 15
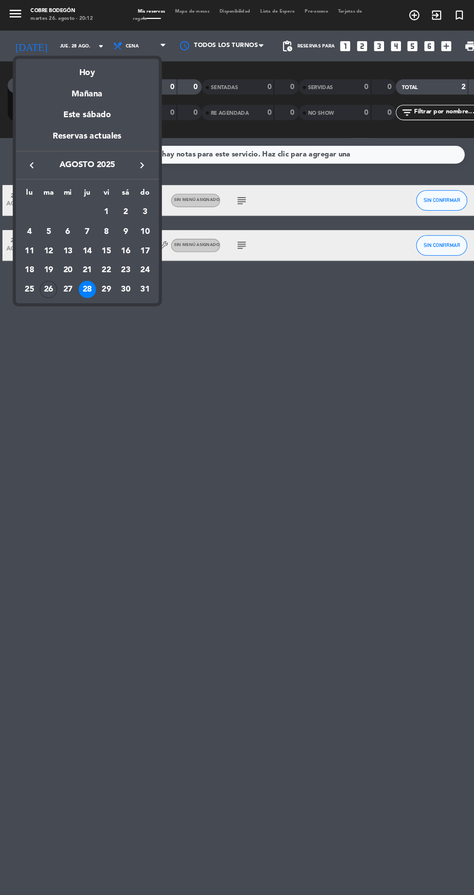
click at [109, 285] on div "lu ma mi ju vi sá do [DATE] 2 3 4 5 6 7 8 9 10 11 12 13 14 15 16 17 18 19 20 21…" at bounding box center [83, 228] width 136 height 117
click at [105, 285] on div "lu ma mi ju vi sá do [DATE] 2 3 4 5 6 7 8 9 10 11 12 13 14 15 16 17 18 19 20 21…" at bounding box center [83, 228] width 136 height 117
click at [106, 283] on div "lu ma mi ju vi sá do [DATE] 2 3 4 5 6 7 8 9 10 11 12 13 14 15 16 17 18 19 20 21…" at bounding box center [83, 228] width 136 height 117
click at [87, 282] on td "28" at bounding box center [83, 274] width 18 height 18
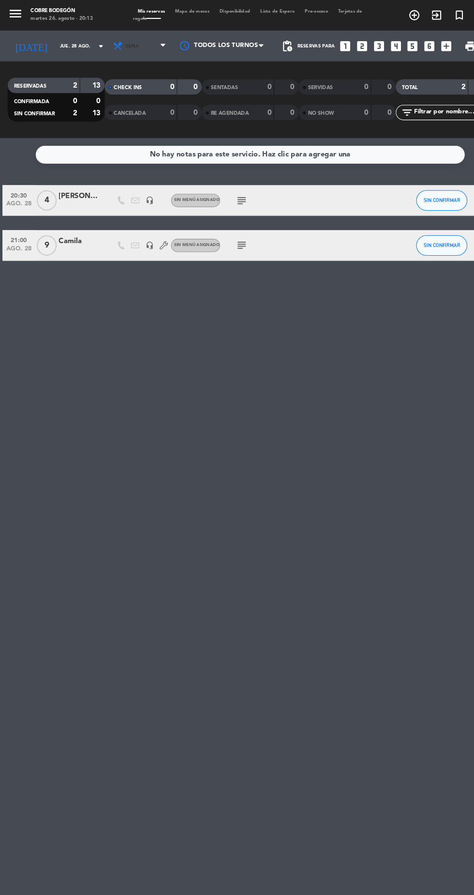
click at [140, 43] on span "Cena" at bounding box center [133, 43] width 58 height 21
click at [156, 320] on div "No hay notas para este servicio. Haz clic para agregar una 20:30 [DATE] 4 [PERS…" at bounding box center [237, 513] width 474 height 764
click at [232, 195] on icon "subject" at bounding box center [229, 190] width 12 height 12
click at [228, 232] on icon "subject" at bounding box center [229, 233] width 12 height 12
click at [286, 340] on div "No hay notas para este servicio. Haz clic para agregar una 20:30 [DATE] 4 [PERS…" at bounding box center [237, 513] width 474 height 764
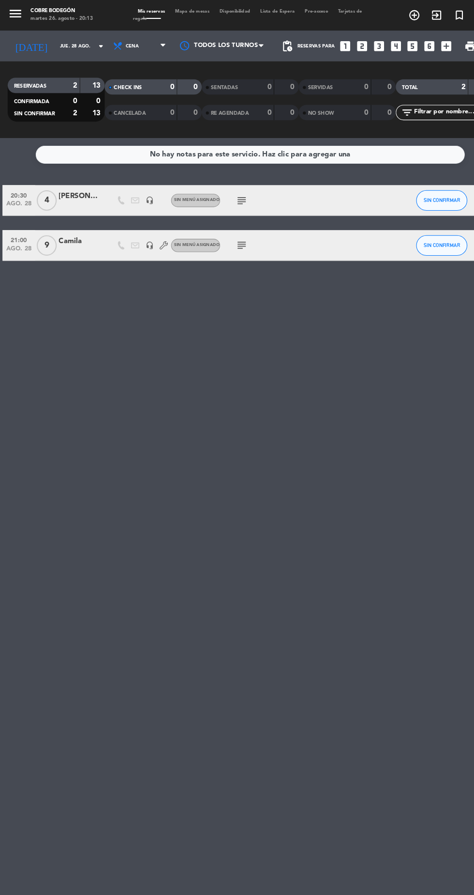
click at [276, 11] on span "Lista de Espera" at bounding box center [263, 11] width 42 height 4
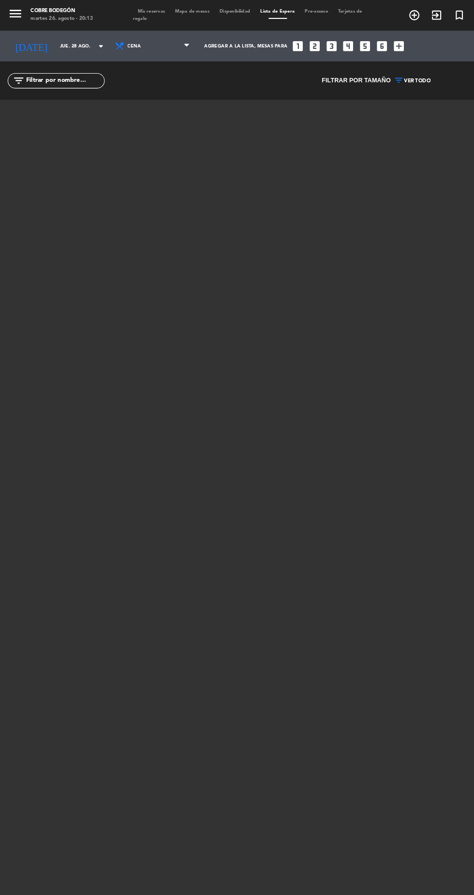
click at [153, 11] on span "Mis reservas" at bounding box center [143, 11] width 35 height 4
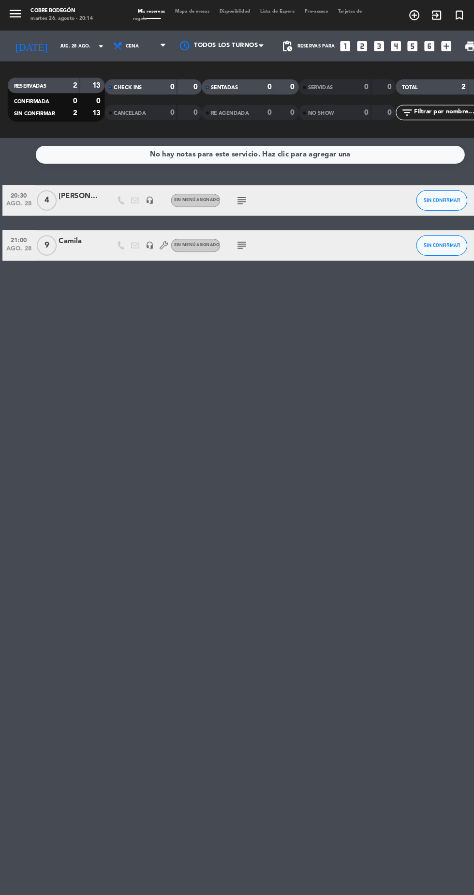
click at [68, 42] on input "jue. 28 ago." at bounding box center [82, 43] width 61 height 15
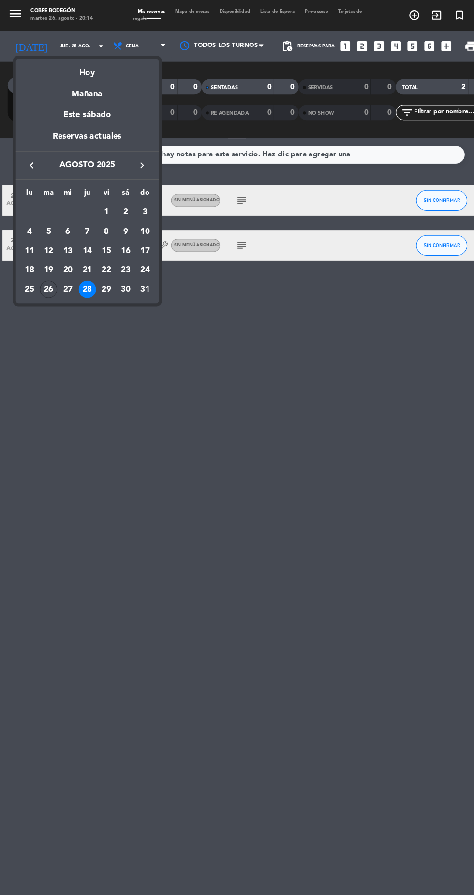
click at [72, 281] on td "27" at bounding box center [64, 274] width 18 height 18
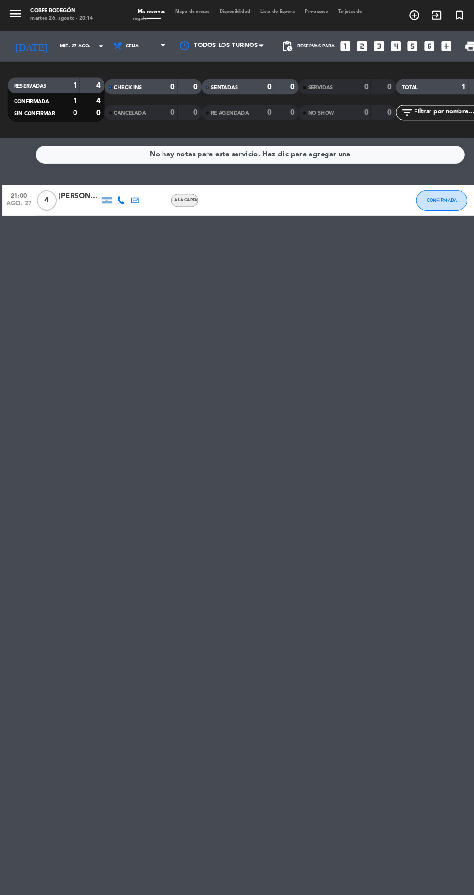
click at [77, 44] on input "mié. 27 ago." at bounding box center [82, 43] width 61 height 15
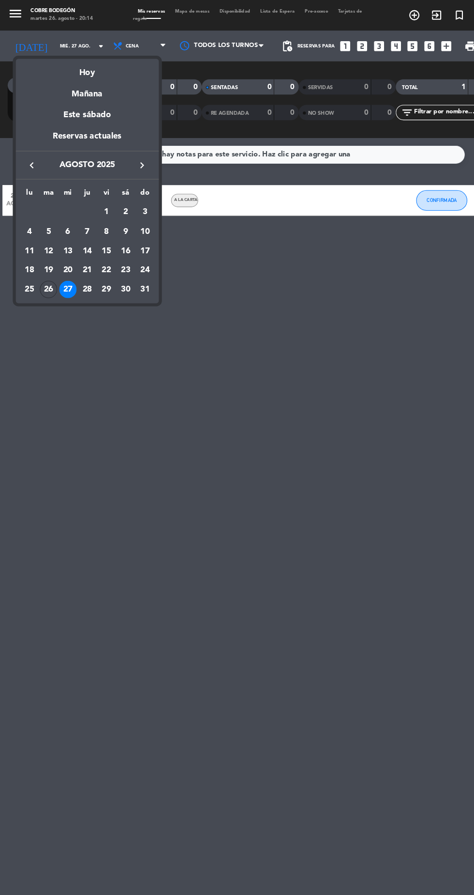
click at [116, 271] on div "30" at bounding box center [119, 274] width 16 height 16
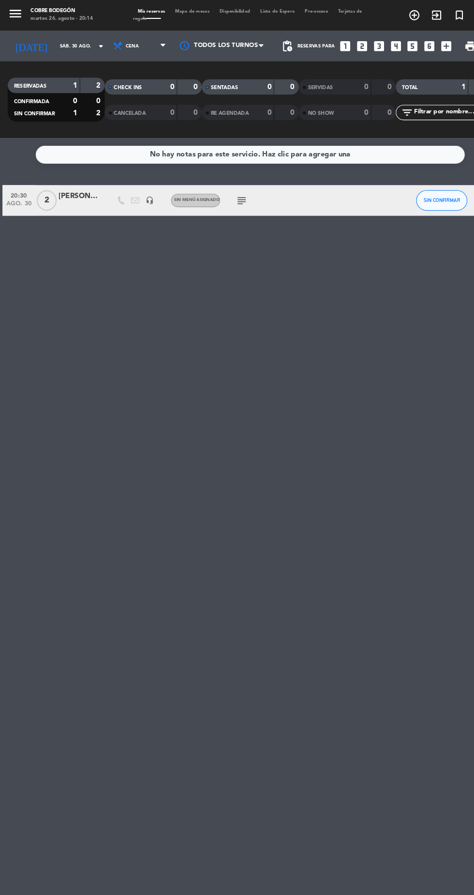
click at [73, 45] on input "sáb. 30 ago." at bounding box center [82, 43] width 61 height 15
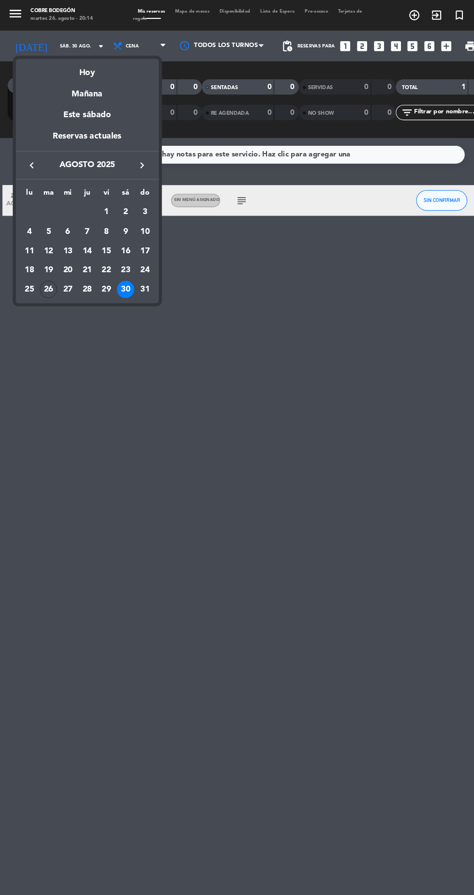
click at [102, 279] on div "29" at bounding box center [100, 274] width 16 height 16
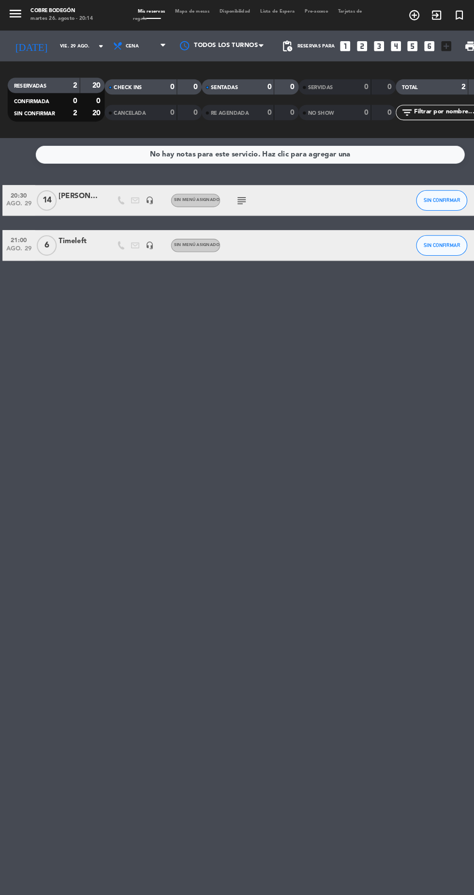
click at [90, 48] on icon "arrow_drop_down" at bounding box center [96, 44] width 12 height 12
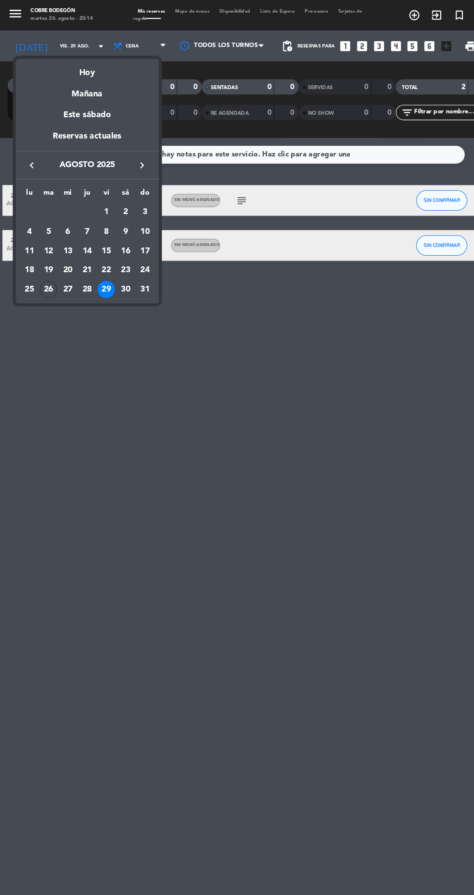
click at [82, 273] on div "28" at bounding box center [83, 274] width 16 height 16
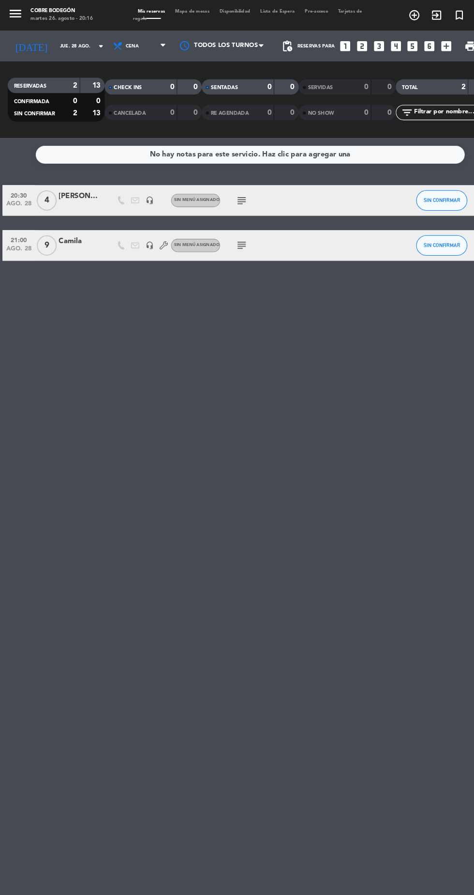
click at [227, 233] on icon "subject" at bounding box center [229, 233] width 12 height 12
click at [184, 696] on div "No hay notas para este servicio. Haz clic para agregar una 20:30 [DATE] 4 [PERS…" at bounding box center [237, 513] width 474 height 764
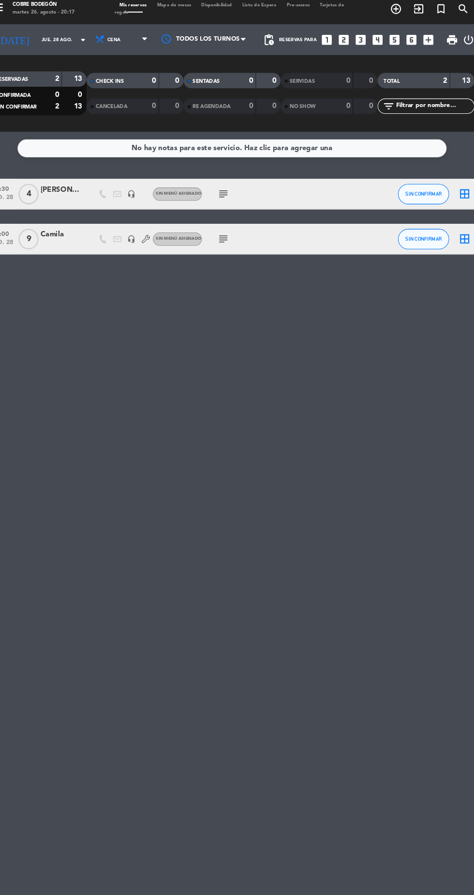
click at [25, 459] on div "No hay notas para este servicio. Haz clic para agregar una 20:30 [DATE] 4 [PERS…" at bounding box center [237, 513] width 474 height 764
click at [90, 48] on icon "arrow_drop_down" at bounding box center [96, 44] width 12 height 12
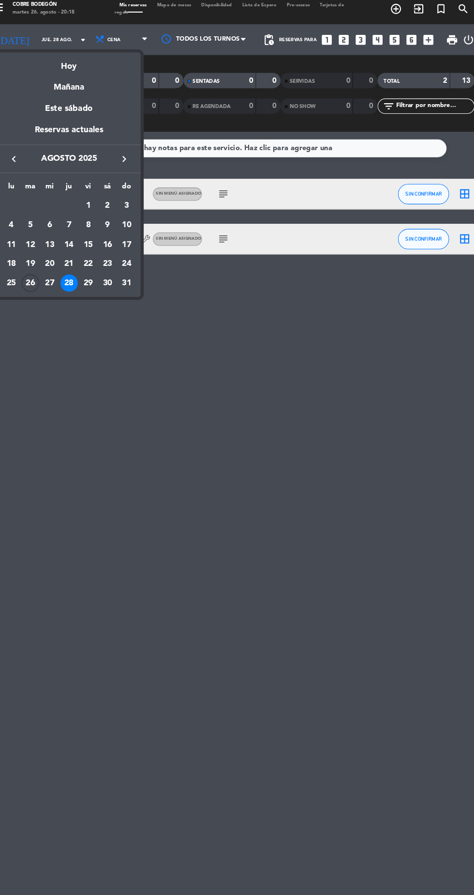
click at [53, 284] on div "lu ma mi ju vi sá do [DATE] 2 3 4 5 6 7 8 9 10 11 12 13 14 15 16 17 18 19 20 21…" at bounding box center [83, 228] width 136 height 117
click at [46, 282] on td "26" at bounding box center [46, 274] width 18 height 18
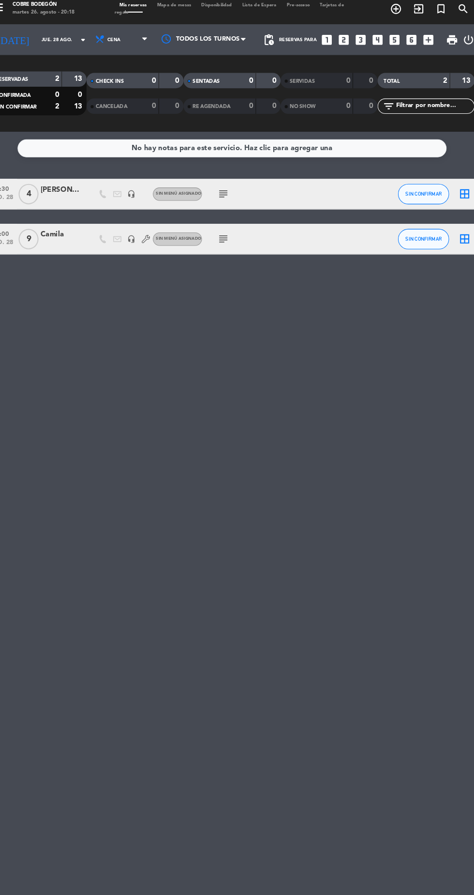
type input "[DATE]"
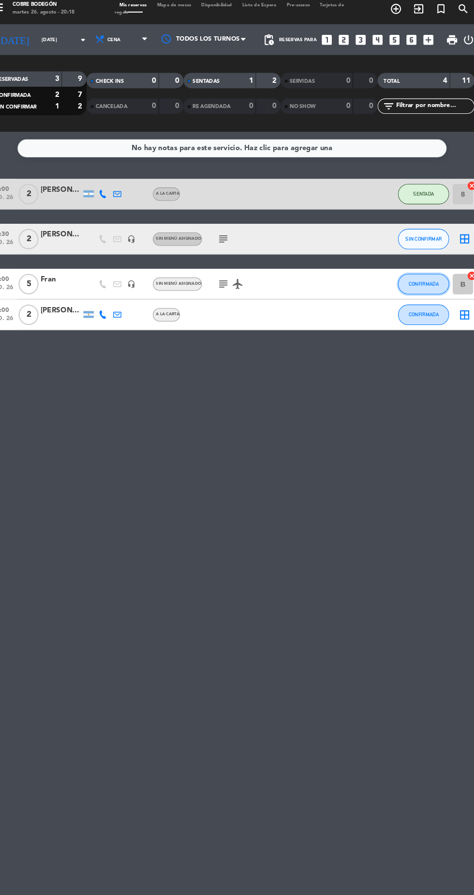
click at [425, 274] on span "CONFIRMADA" at bounding box center [419, 274] width 29 height 5
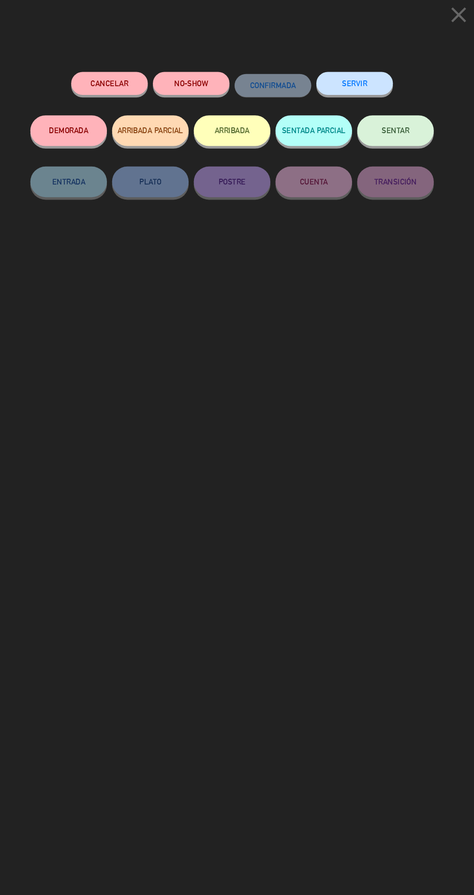
click at [446, 24] on icon "close" at bounding box center [452, 20] width 24 height 24
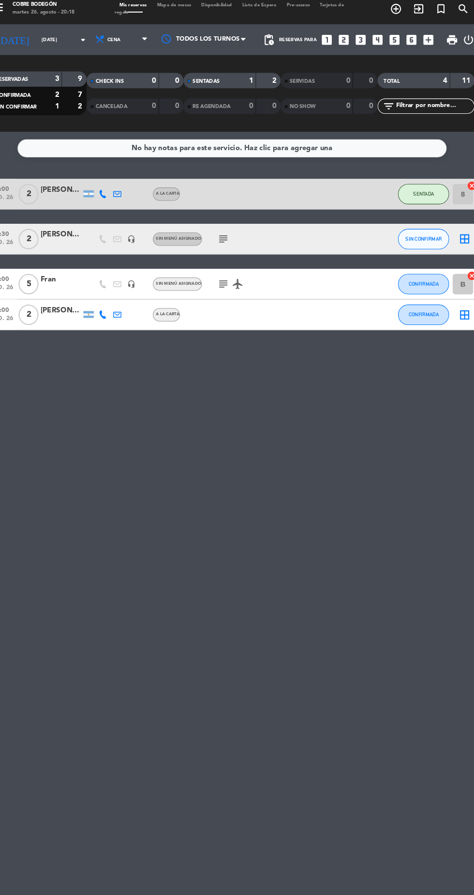
click at [244, 88] on div "SENTADAS 1 2" at bounding box center [237, 82] width 92 height 15
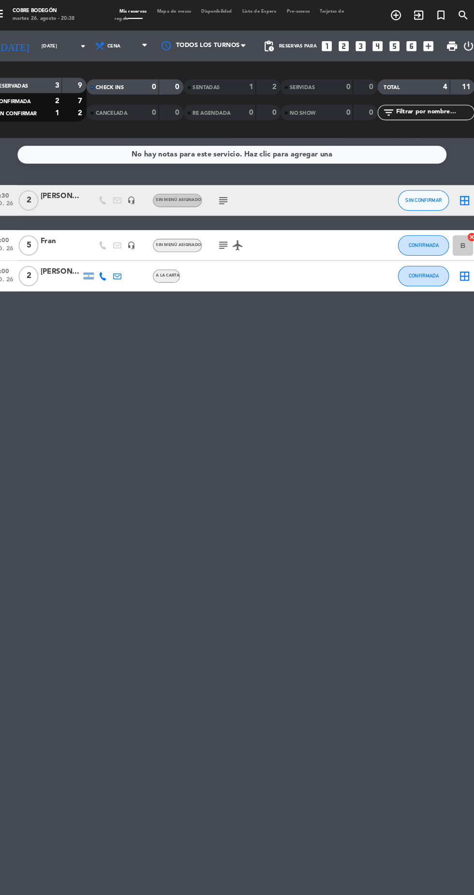
click at [91, 237] on div at bounding box center [75, 238] width 39 height 8
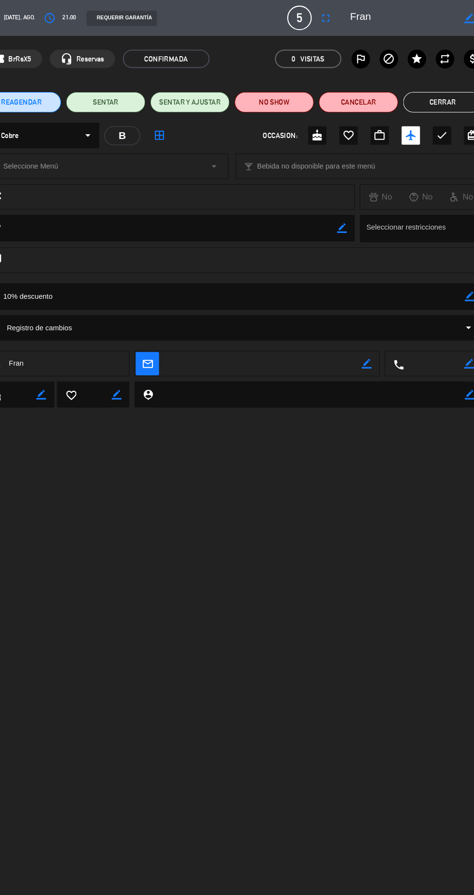
click at [332, 20] on icon "fullscreen" at bounding box center [326, 17] width 12 height 12
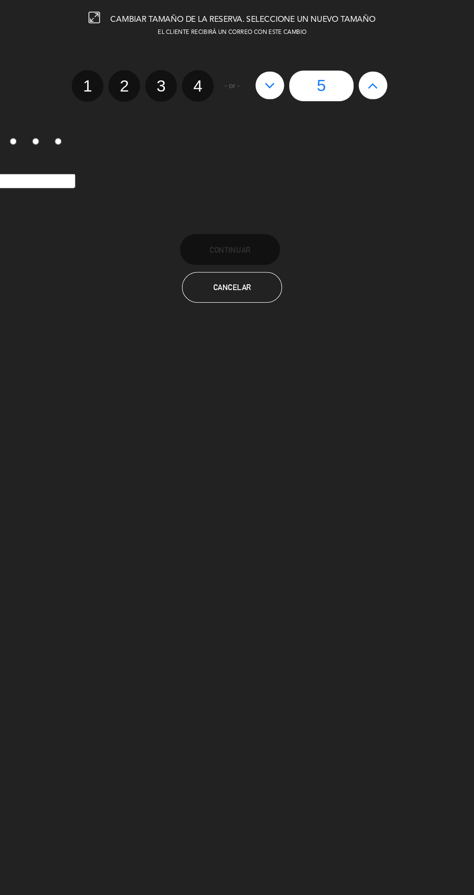
click at [212, 86] on label "4" at bounding box center [205, 81] width 30 height 30
click at [207, 76] on input "4" at bounding box center [203, 73] width 6 height 6
radio input "true"
radio input "false"
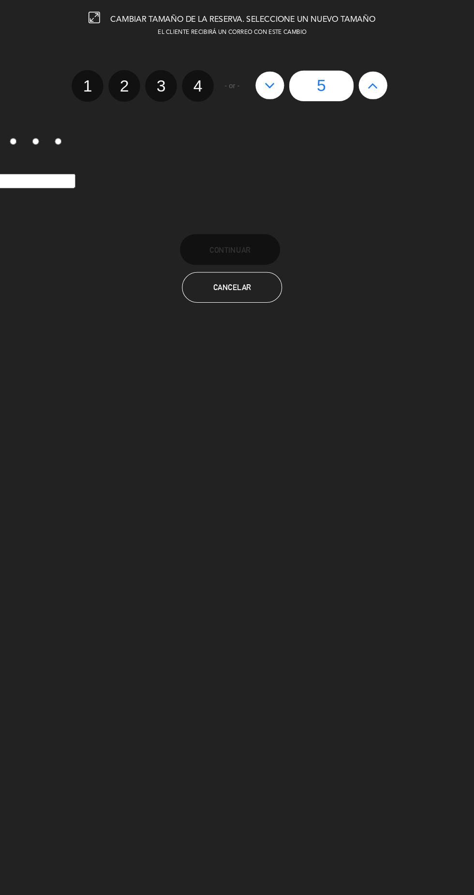
radio input "false"
radio input "true"
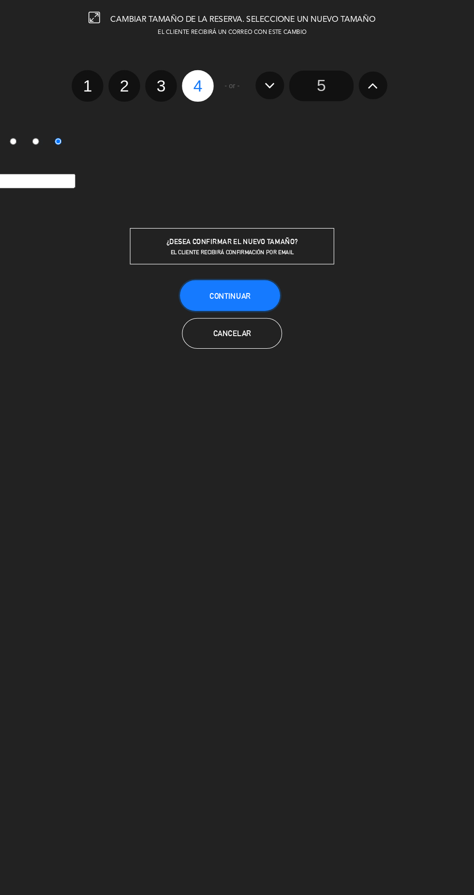
click at [268, 281] on button "Continuar" at bounding box center [235, 279] width 95 height 29
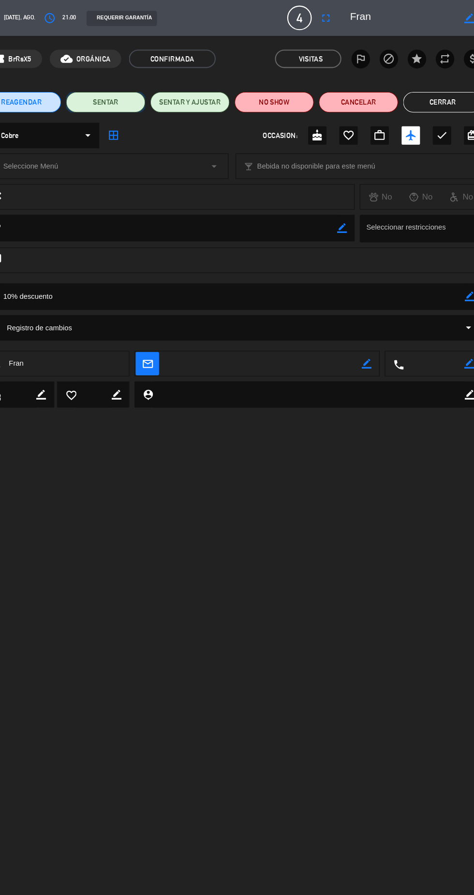
click at [130, 102] on button "SENTAR" at bounding box center [117, 96] width 75 height 19
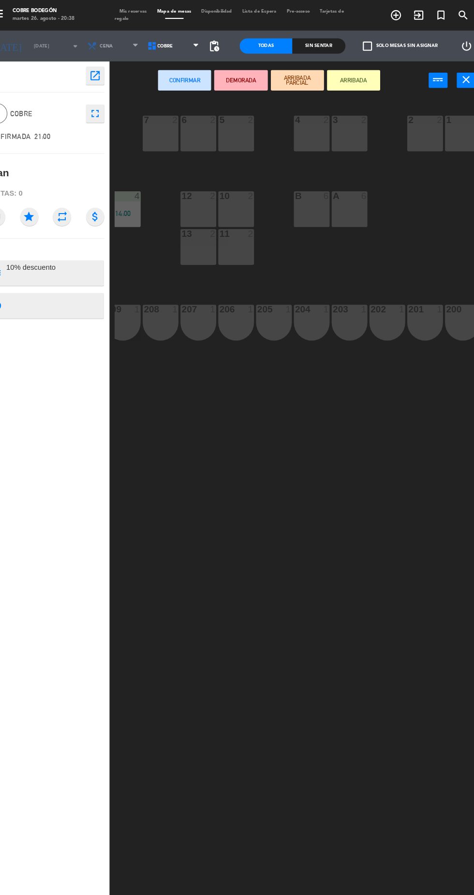
scroll to position [0, 83]
click at [319, 210] on div "B 6" at bounding box center [312, 198] width 34 height 34
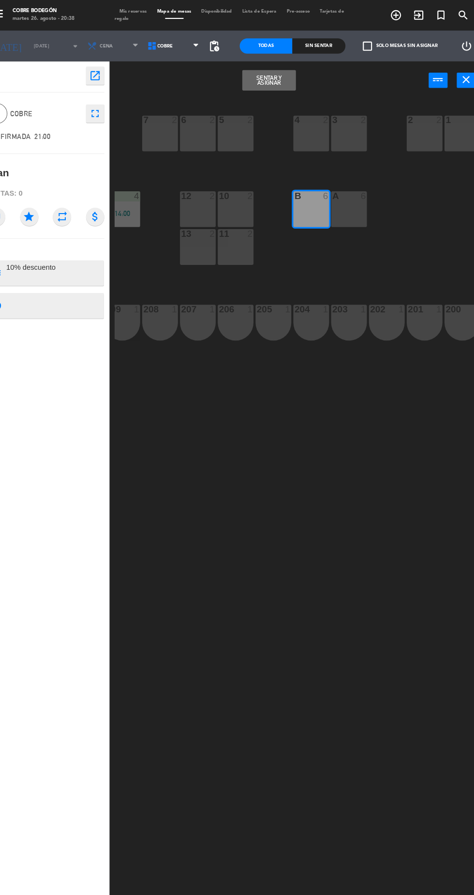
click at [271, 76] on button "Sentar y Asignar" at bounding box center [272, 75] width 50 height 19
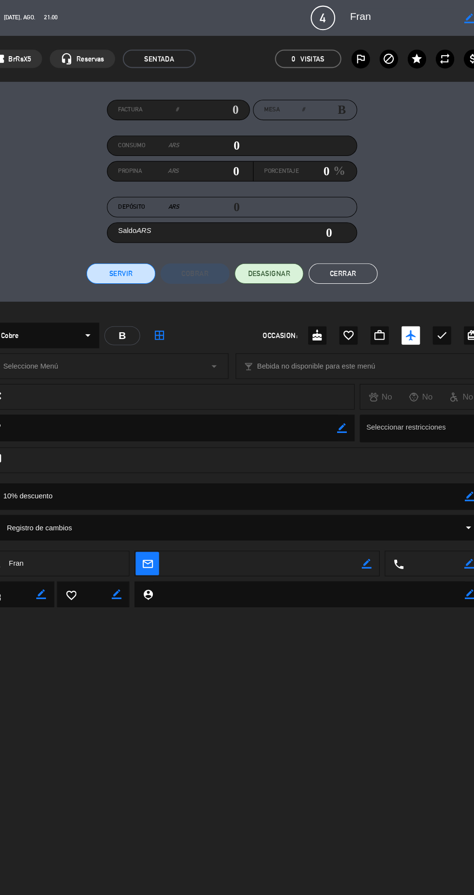
click at [362, 264] on button "Cerrar" at bounding box center [342, 258] width 65 height 19
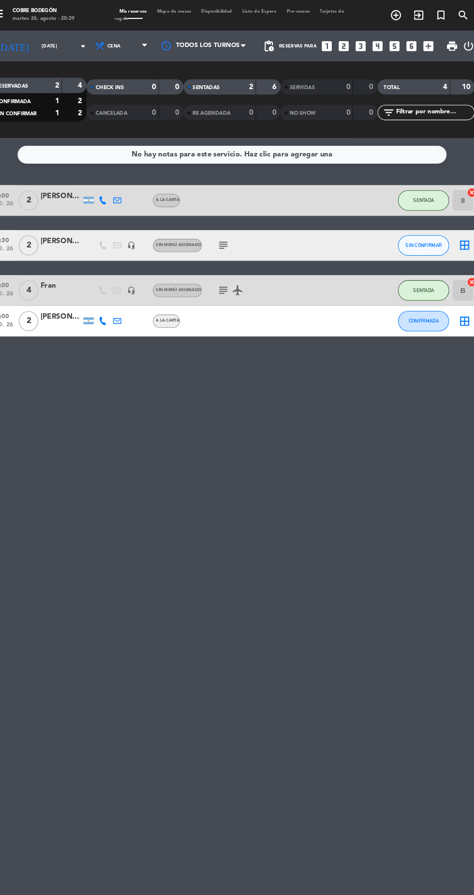
click at [230, 232] on icon "subject" at bounding box center [229, 233] width 12 height 12
click at [296, 377] on div "No hay notas para este servicio. Haz clic para agregar una 20:00 [DATE] 2 [PERS…" at bounding box center [237, 513] width 474 height 764
click at [241, 274] on icon "airplanemode_active" at bounding box center [243, 275] width 12 height 12
click at [227, 274] on icon "subject" at bounding box center [229, 275] width 12 height 12
click at [255, 82] on strong "2" at bounding box center [255, 82] width 4 height 7
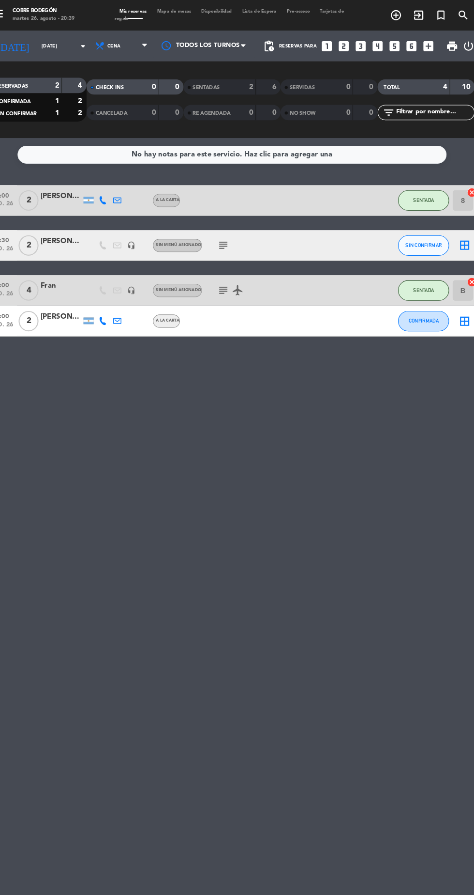
click at [243, 102] on div "0" at bounding box center [247, 106] width 19 height 11
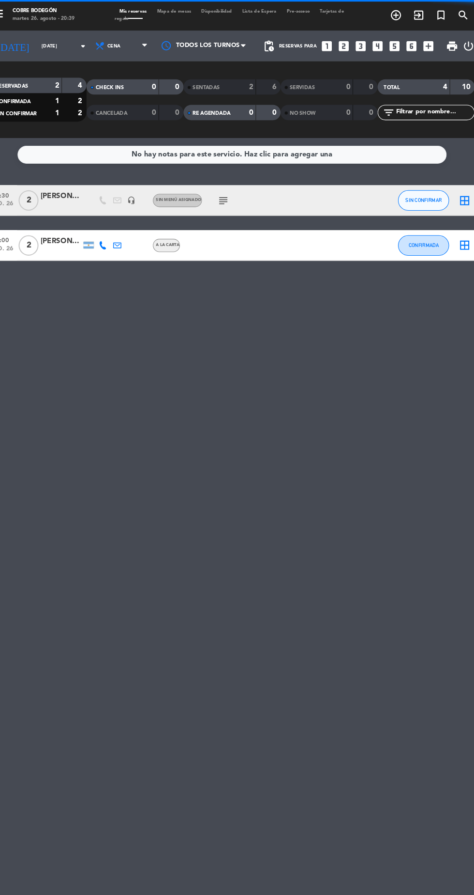
click at [247, 80] on div "2" at bounding box center [247, 82] width 19 height 11
click at [248, 111] on div "0" at bounding box center [247, 106] width 19 height 11
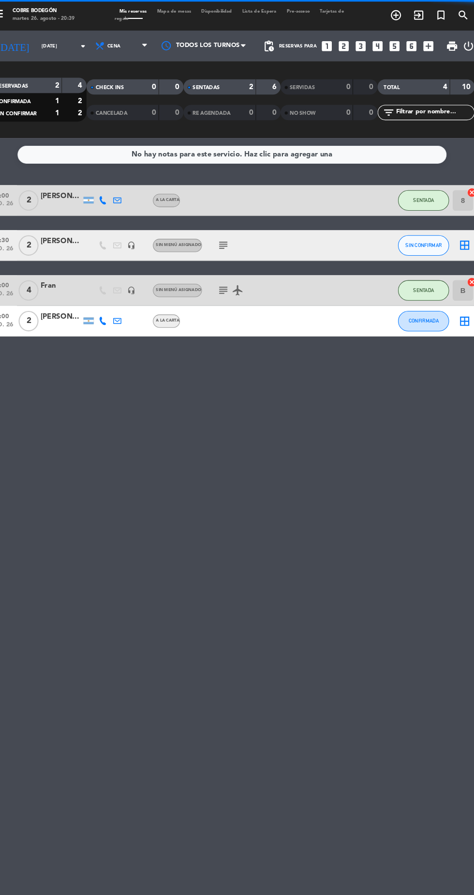
click at [253, 85] on strong "2" at bounding box center [255, 82] width 4 height 7
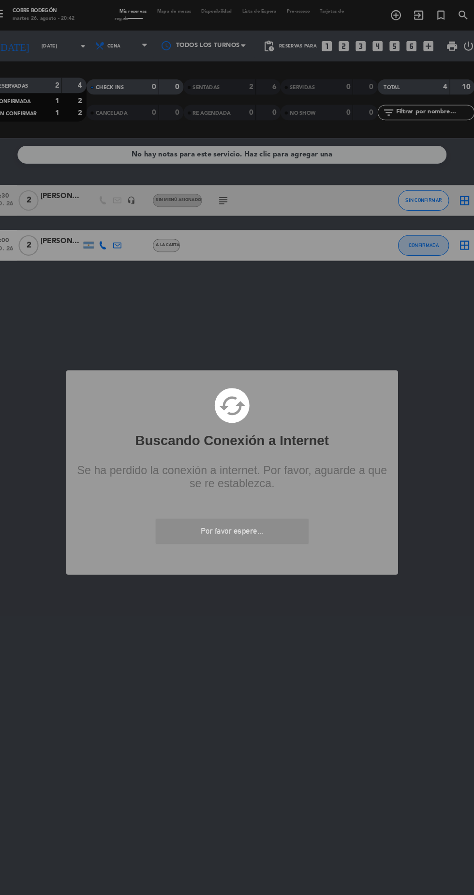
click at [280, 530] on div "? ! i Buscando Conexión a Internet × cached Se ha perdido la conexión a interne…" at bounding box center [237, 447] width 474 height 895
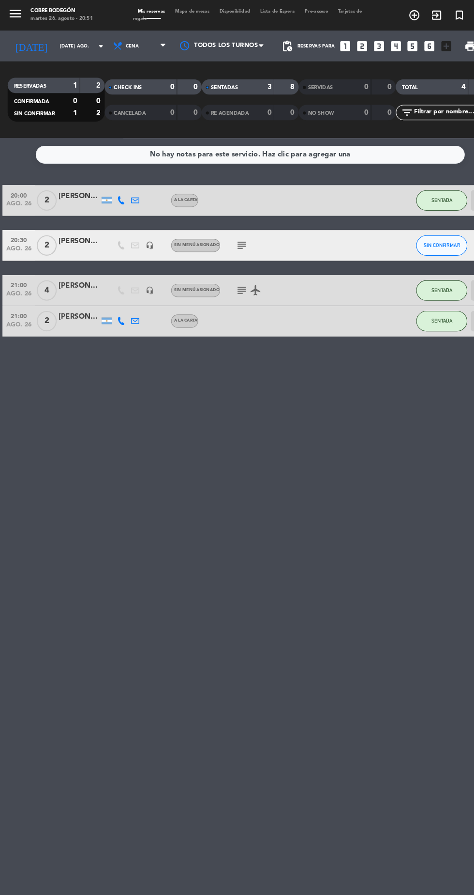
click at [247, 79] on div "3" at bounding box center [247, 82] width 19 height 11
